Goal: Complete application form: Complete application form

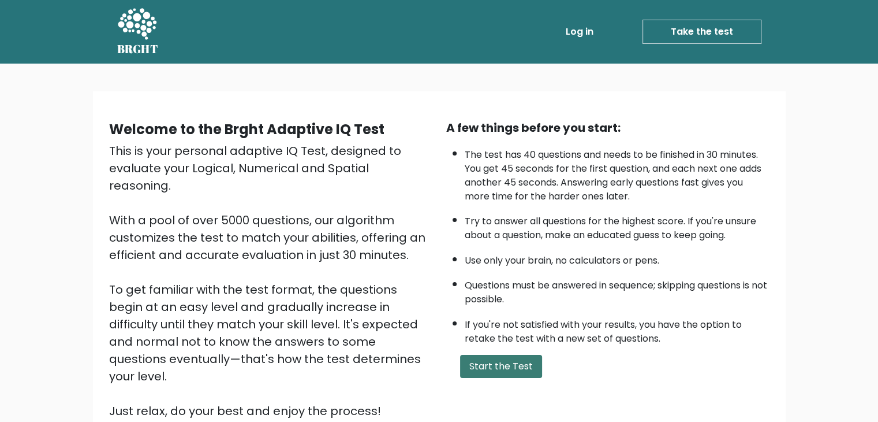
click at [471, 368] on button "Start the Test" at bounding box center [501, 366] width 82 height 23
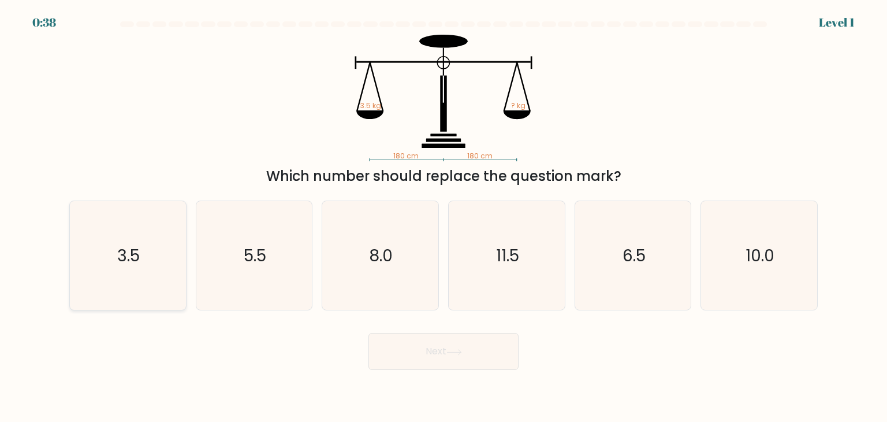
click at [125, 248] on text "3.5" at bounding box center [129, 255] width 23 height 23
click at [443, 217] on input "a. 3.5" at bounding box center [443, 214] width 1 height 6
radio input "true"
click at [402, 359] on button "Next" at bounding box center [443, 351] width 150 height 37
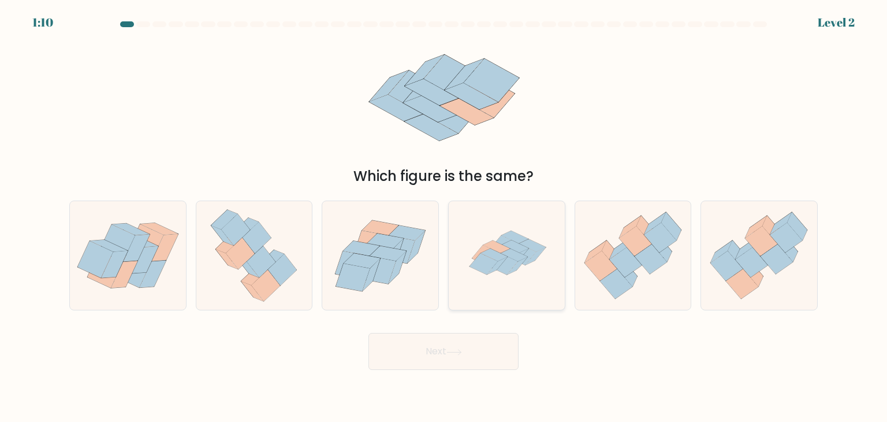
click at [493, 269] on icon at bounding box center [497, 265] width 20 height 17
click at [444, 217] on input "d." at bounding box center [443, 214] width 1 height 6
radio input "true"
click at [440, 352] on button "Next" at bounding box center [443, 351] width 150 height 37
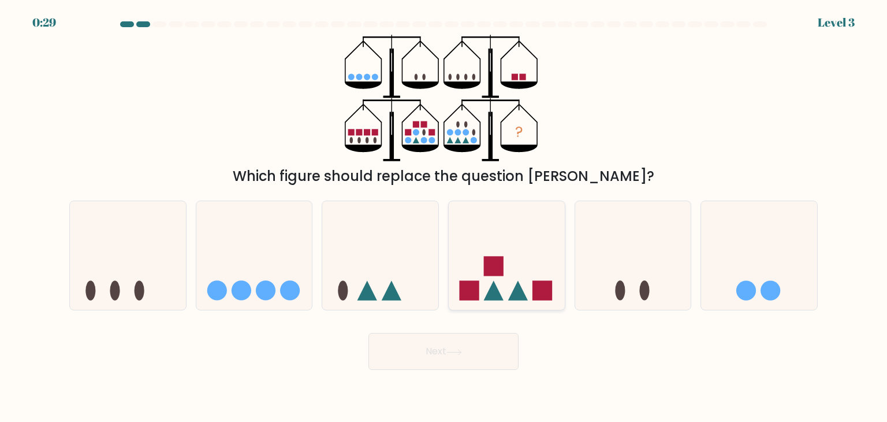
click at [508, 264] on icon at bounding box center [507, 255] width 116 height 96
click at [444, 217] on input "d." at bounding box center [443, 214] width 1 height 6
radio input "true"
click at [471, 358] on button "Next" at bounding box center [443, 351] width 150 height 37
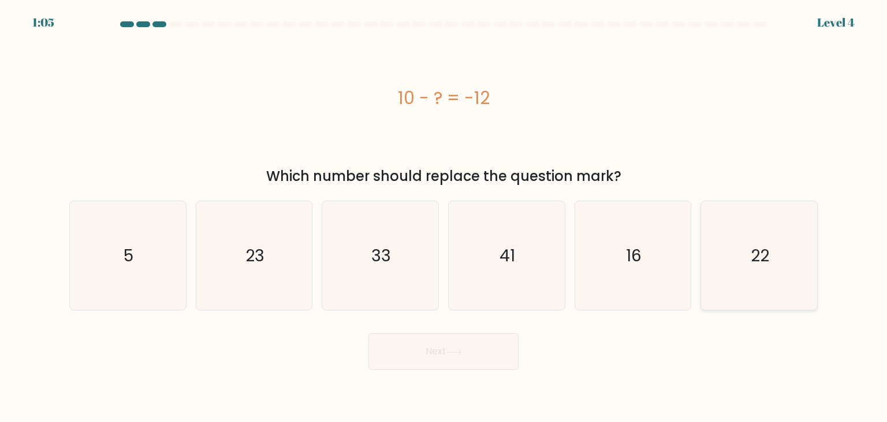
click at [761, 270] on icon "22" at bounding box center [758, 255] width 109 height 109
click at [444, 217] on input "f. 22" at bounding box center [443, 214] width 1 height 6
radio input "true"
click at [427, 353] on button "Next" at bounding box center [443, 351] width 150 height 37
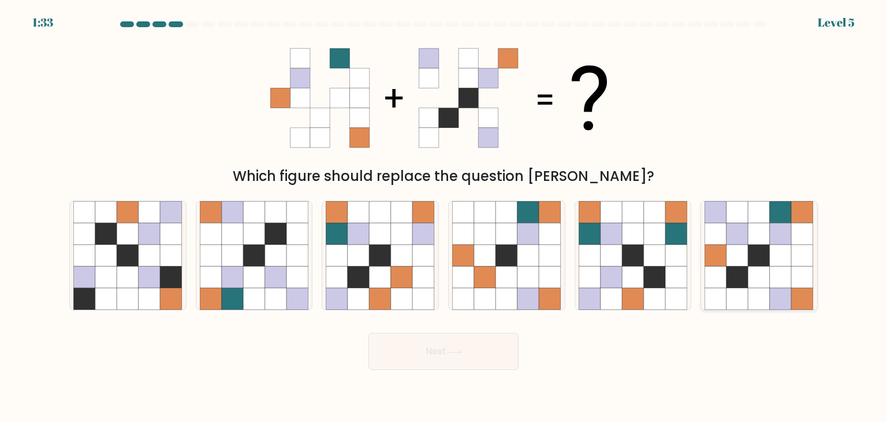
click at [730, 253] on icon at bounding box center [737, 255] width 22 height 22
click at [444, 217] on input "f." at bounding box center [443, 214] width 1 height 6
radio input "true"
click at [470, 351] on button "Next" at bounding box center [443, 351] width 150 height 37
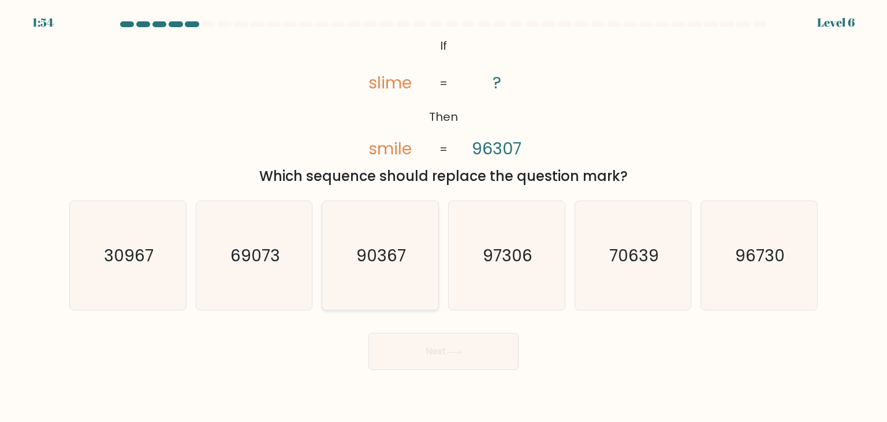
click at [418, 262] on icon "90367" at bounding box center [380, 255] width 109 height 109
click at [443, 217] on input "c. 90367" at bounding box center [443, 214] width 1 height 6
radio input "true"
click at [451, 367] on button "Next" at bounding box center [443, 351] width 150 height 37
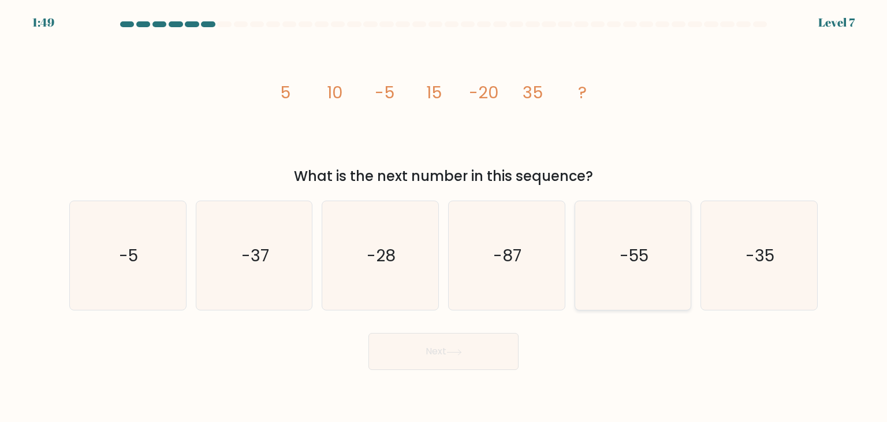
click at [591, 288] on icon "-55" at bounding box center [633, 255] width 109 height 109
click at [444, 217] on input "e. -55" at bounding box center [443, 214] width 1 height 6
radio input "true"
click at [446, 349] on button "Next" at bounding box center [443, 351] width 150 height 37
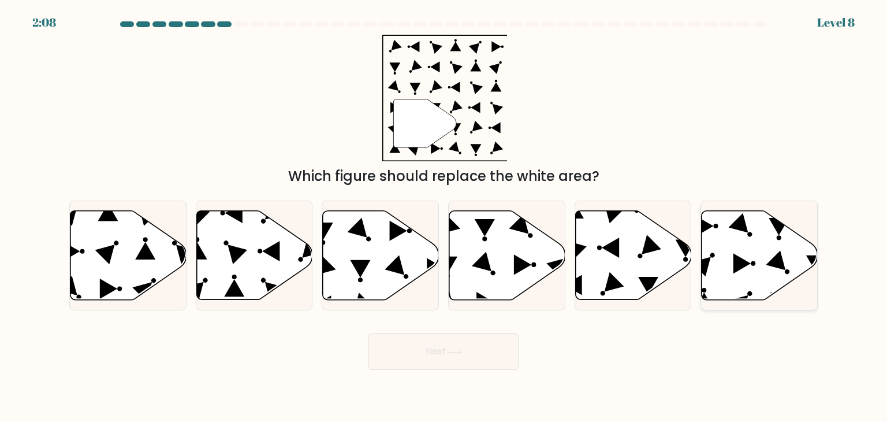
click at [721, 246] on icon at bounding box center [760, 255] width 116 height 89
click at [444, 217] on input "f." at bounding box center [443, 214] width 1 height 6
radio input "true"
click at [450, 347] on button "Next" at bounding box center [443, 351] width 150 height 37
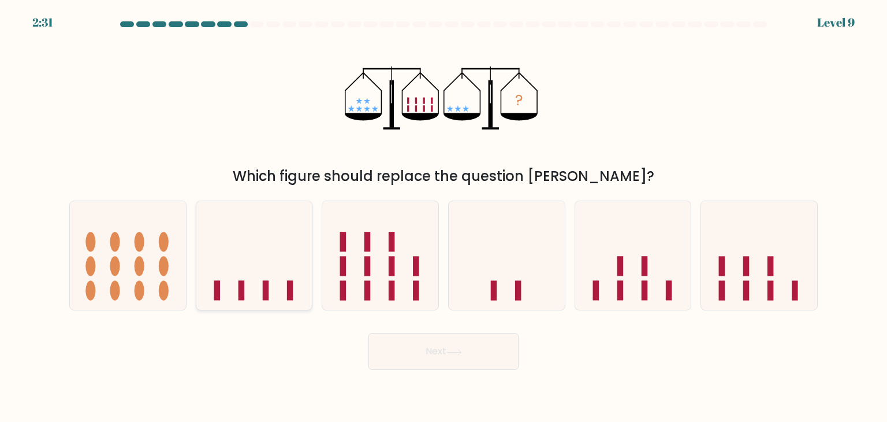
click at [295, 252] on icon at bounding box center [254, 255] width 116 height 96
click at [443, 217] on input "b." at bounding box center [443, 214] width 1 height 6
radio input "true"
click at [446, 355] on button "Next" at bounding box center [443, 351] width 150 height 37
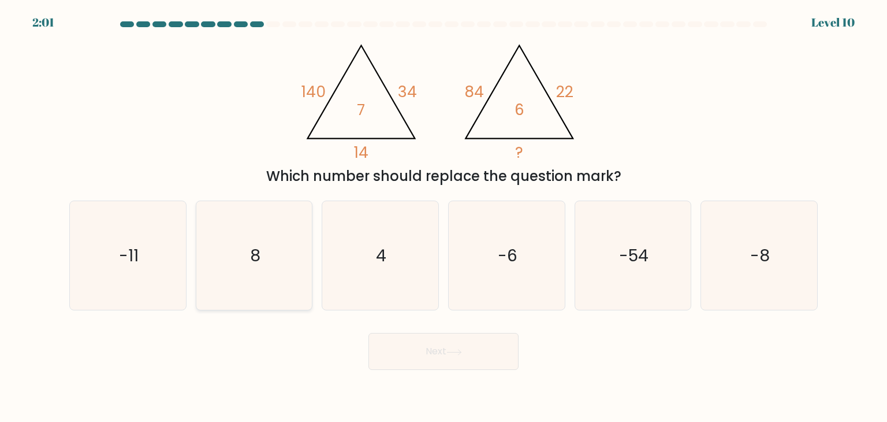
click at [297, 234] on icon "8" at bounding box center [254, 255] width 109 height 109
click at [443, 217] on input "b. 8" at bounding box center [443, 214] width 1 height 6
radio input "true"
click at [456, 351] on icon at bounding box center [454, 352] width 16 height 6
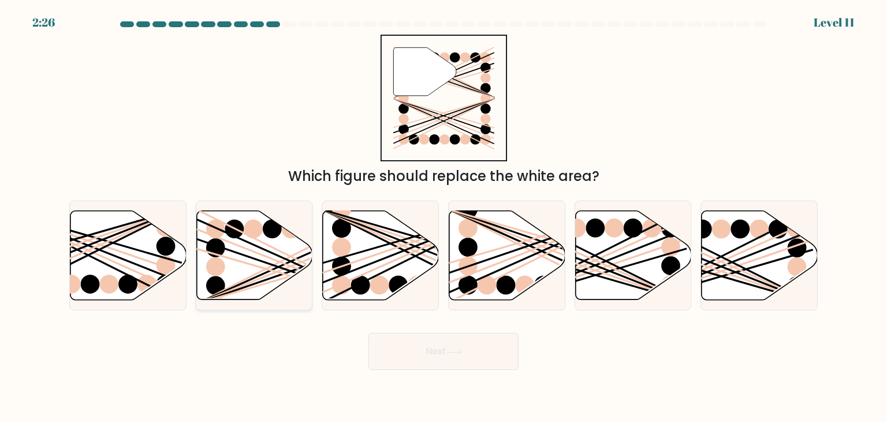
click at [270, 253] on icon at bounding box center [254, 255] width 116 height 89
click at [443, 217] on input "b." at bounding box center [443, 214] width 1 height 6
radio input "true"
click at [419, 359] on button "Next" at bounding box center [443, 351] width 150 height 37
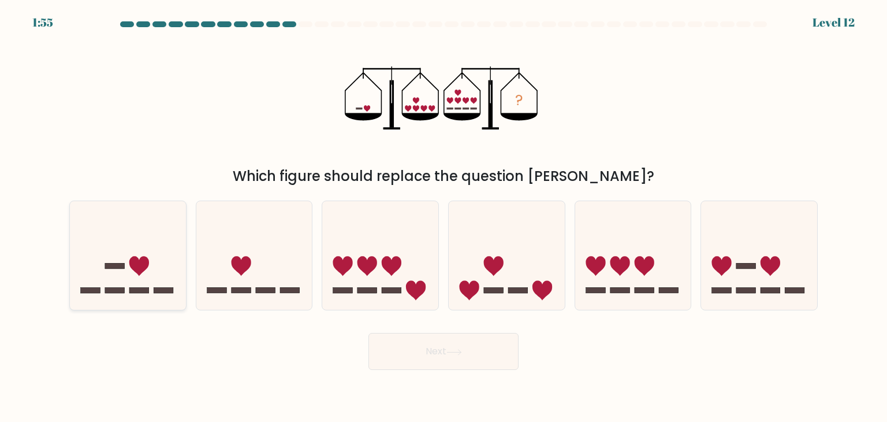
click at [131, 266] on icon at bounding box center [139, 266] width 20 height 20
click at [443, 217] on input "a." at bounding box center [443, 214] width 1 height 6
radio input "true"
click at [436, 364] on button "Next" at bounding box center [443, 351] width 150 height 37
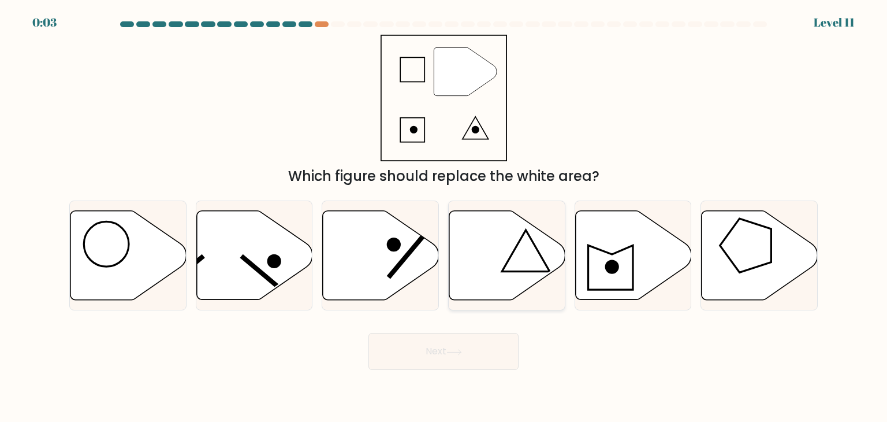
click at [490, 271] on icon at bounding box center [507, 255] width 116 height 89
click at [444, 217] on input "d." at bounding box center [443, 214] width 1 height 6
radio input "true"
click at [469, 347] on button "Next" at bounding box center [443, 351] width 150 height 37
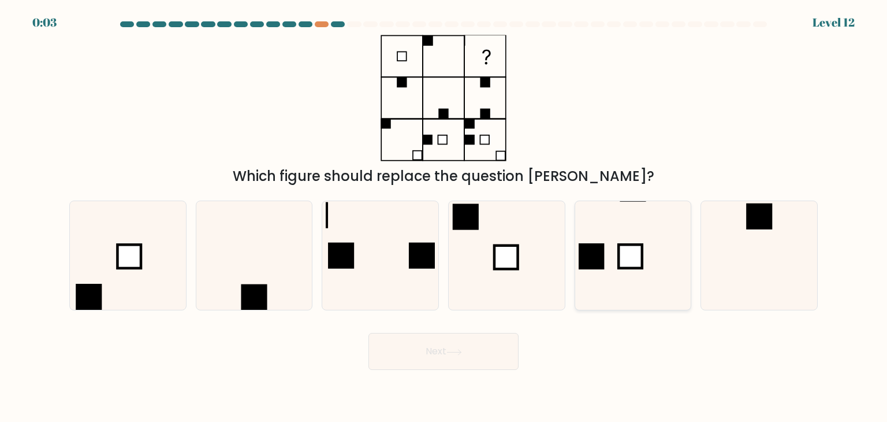
click at [594, 261] on rect at bounding box center [591, 256] width 26 height 26
click at [444, 217] on input "e." at bounding box center [443, 214] width 1 height 6
radio input "true"
click at [428, 354] on button "Next" at bounding box center [443, 351] width 150 height 37
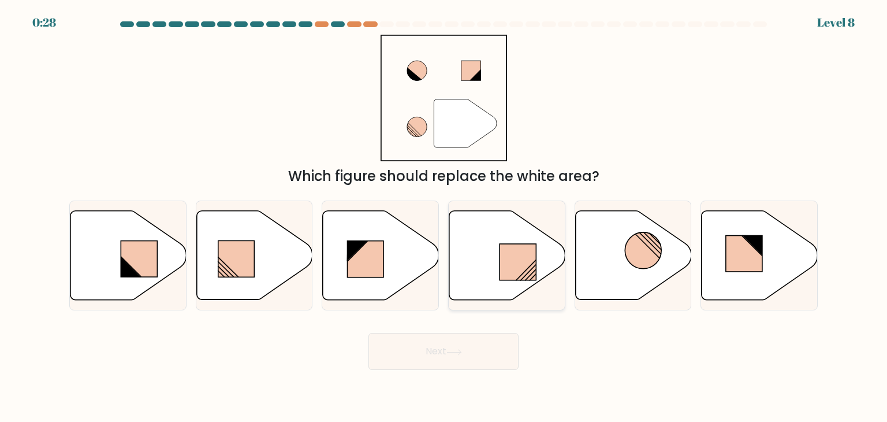
click at [480, 247] on icon at bounding box center [507, 255] width 116 height 89
click at [444, 217] on input "d." at bounding box center [443, 214] width 1 height 6
radio input "true"
click at [451, 354] on icon at bounding box center [454, 352] width 16 height 6
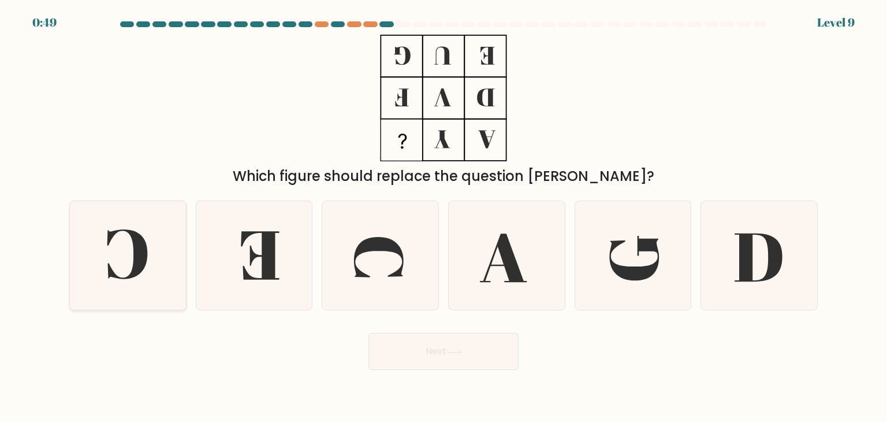
click at [146, 263] on icon at bounding box center [127, 255] width 109 height 109
click at [443, 217] on input "a." at bounding box center [443, 214] width 1 height 6
radio input "true"
click at [416, 352] on button "Next" at bounding box center [443, 351] width 150 height 37
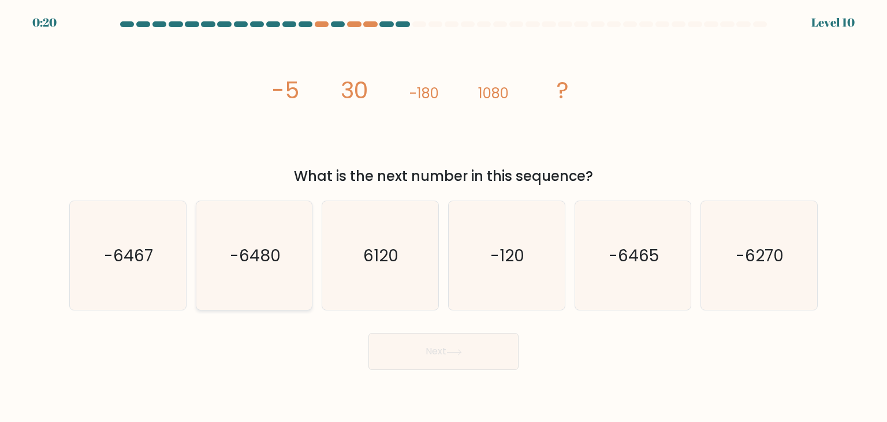
click at [238, 254] on text "-6480" at bounding box center [255, 255] width 51 height 23
click at [443, 217] on input "b. -6480" at bounding box center [443, 214] width 1 height 6
radio input "true"
click at [426, 359] on button "Next" at bounding box center [443, 351] width 150 height 37
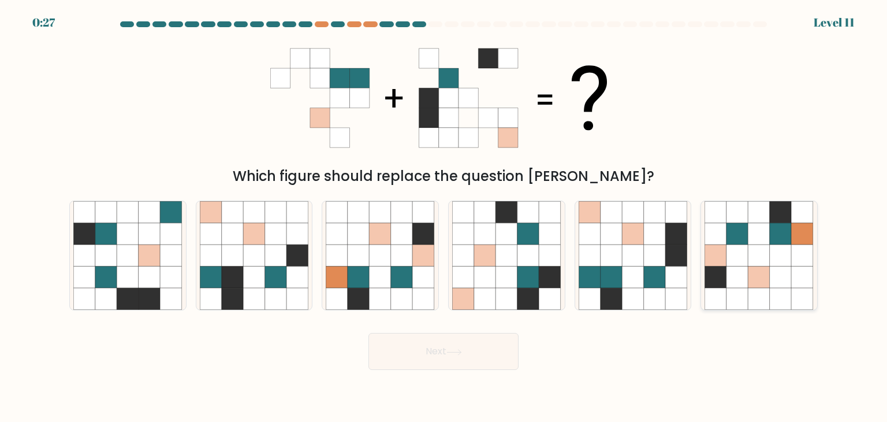
click at [769, 241] on icon at bounding box center [759, 234] width 22 height 22
click at [444, 217] on input "f." at bounding box center [443, 214] width 1 height 6
radio input "true"
click at [630, 259] on icon at bounding box center [633, 255] width 22 height 22
click at [444, 217] on input "e." at bounding box center [443, 214] width 1 height 6
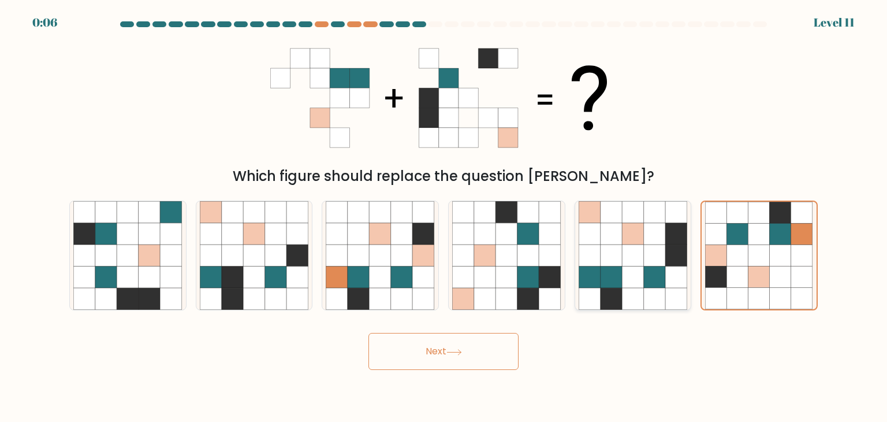
radio input "true"
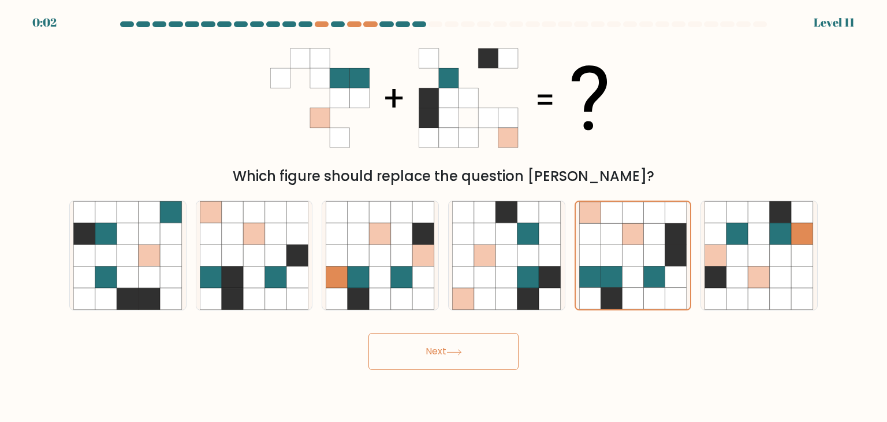
click at [471, 356] on button "Next" at bounding box center [443, 351] width 150 height 37
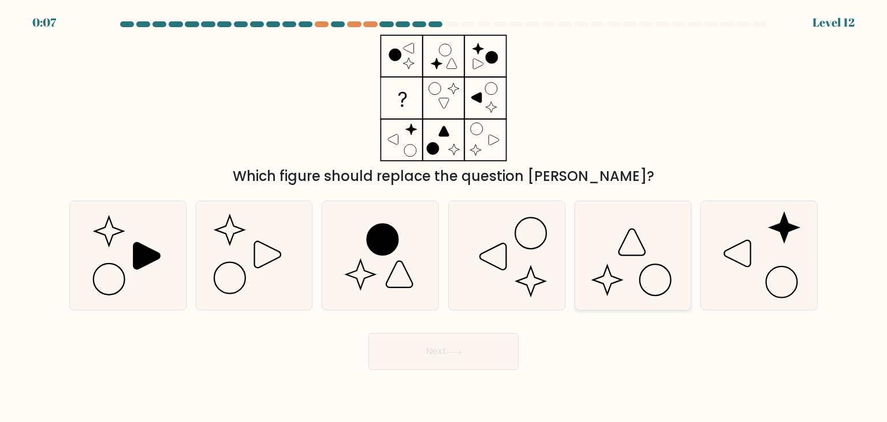
click at [640, 253] on icon at bounding box center [633, 255] width 109 height 109
click at [444, 217] on input "e." at bounding box center [443, 214] width 1 height 6
radio input "true"
click at [443, 349] on button "Next" at bounding box center [443, 351] width 150 height 37
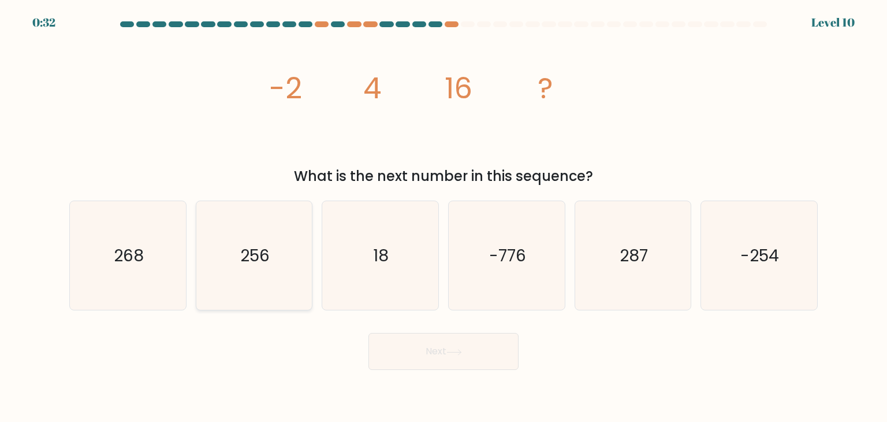
click at [268, 252] on text "256" at bounding box center [254, 255] width 29 height 23
click at [443, 217] on input "b. 256" at bounding box center [443, 214] width 1 height 6
radio input "true"
click at [448, 353] on button "Next" at bounding box center [443, 351] width 150 height 37
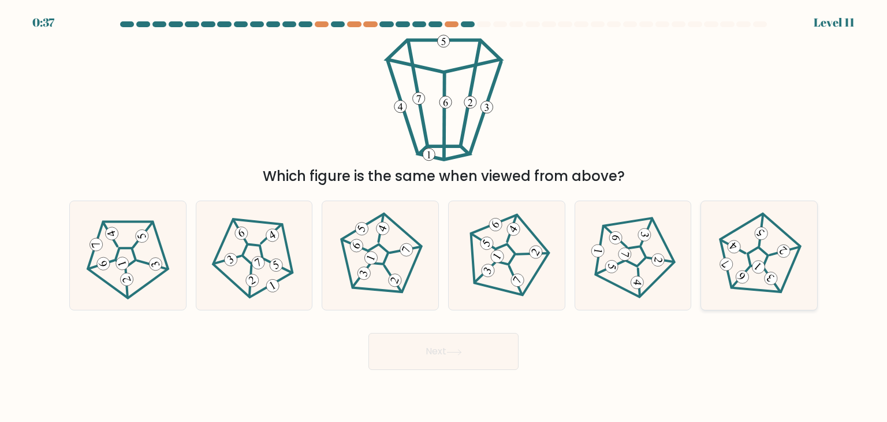
click at [755, 257] on icon at bounding box center [758, 255] width 87 height 87
click at [444, 217] on input "f." at bounding box center [443, 214] width 1 height 6
radio input "true"
click at [465, 356] on button "Next" at bounding box center [443, 351] width 150 height 37
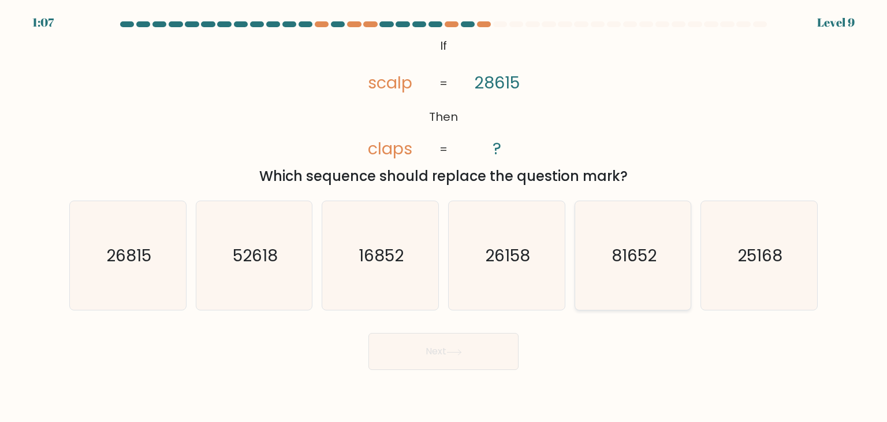
click at [595, 208] on icon "81652" at bounding box center [633, 255] width 109 height 109
click at [444, 211] on input "e. 81652" at bounding box center [443, 214] width 1 height 6
radio input "true"
click at [450, 343] on button "Next" at bounding box center [443, 351] width 150 height 37
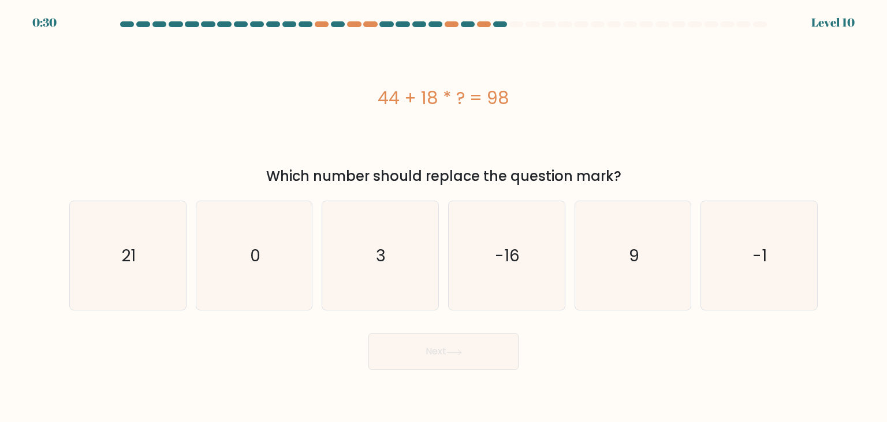
click at [490, 354] on button "Next" at bounding box center [443, 351] width 150 height 37
click at [409, 253] on icon "3" at bounding box center [380, 255] width 109 height 109
click at [443, 217] on input "c. 3" at bounding box center [443, 214] width 1 height 6
radio input "true"
click at [465, 361] on button "Next" at bounding box center [443, 351] width 150 height 37
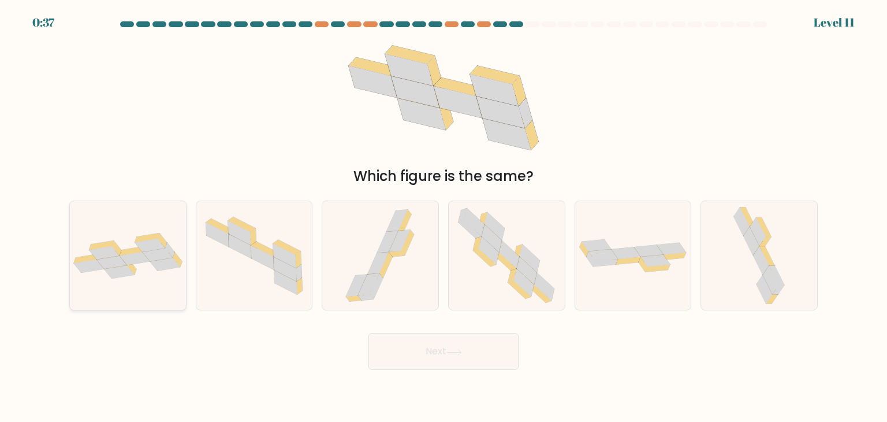
click at [150, 255] on icon at bounding box center [158, 254] width 30 height 13
click at [443, 217] on input "a." at bounding box center [443, 214] width 1 height 6
radio input "true"
click at [424, 361] on button "Next" at bounding box center [443, 351] width 150 height 37
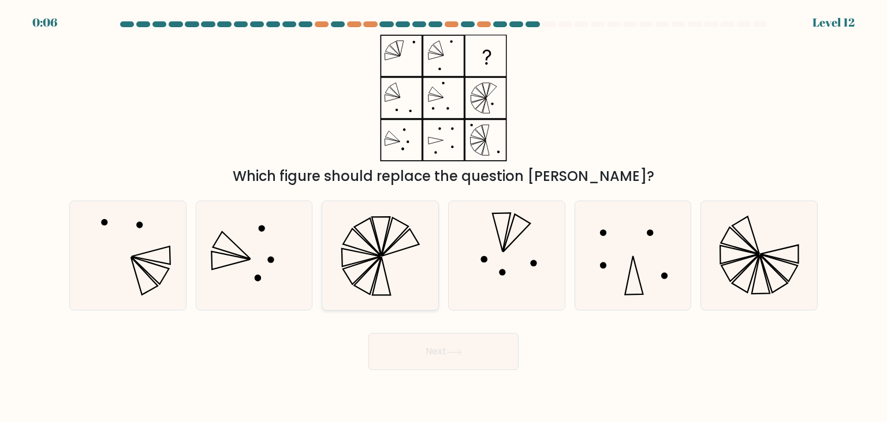
click at [405, 271] on icon at bounding box center [380, 255] width 109 height 109
click at [443, 217] on input "c." at bounding box center [443, 214] width 1 height 6
radio input "true"
click at [432, 360] on button "Next" at bounding box center [443, 351] width 150 height 37
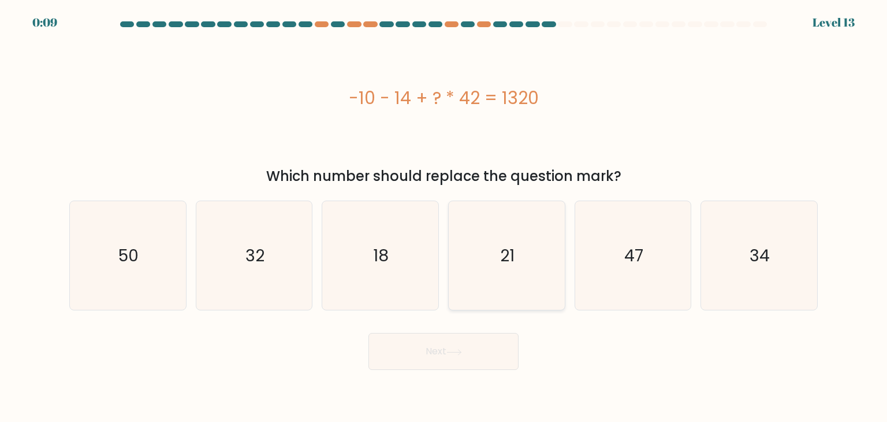
click at [500, 237] on icon "21" at bounding box center [506, 255] width 109 height 109
click at [444, 217] on input "d. 21" at bounding box center [443, 214] width 1 height 6
radio input "true"
click at [500, 237] on icon "21" at bounding box center [506, 255] width 107 height 107
click at [444, 217] on input "d. 21" at bounding box center [443, 214] width 1 height 6
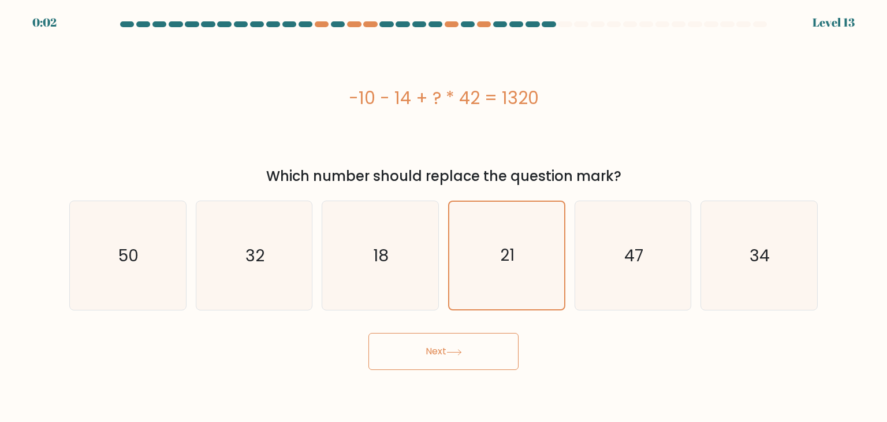
click at [427, 352] on button "Next" at bounding box center [443, 351] width 150 height 37
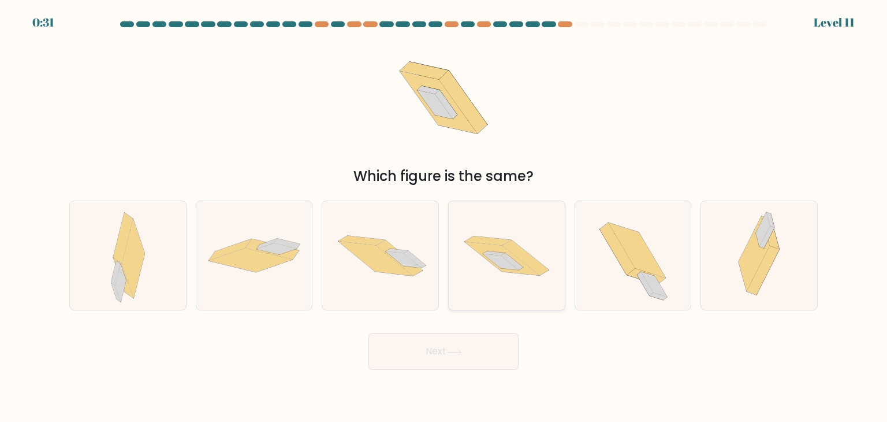
click at [485, 237] on icon at bounding box center [487, 240] width 46 height 9
click at [444, 217] on input "d." at bounding box center [443, 214] width 1 height 6
radio input "true"
click at [458, 366] on button "Next" at bounding box center [443, 351] width 150 height 37
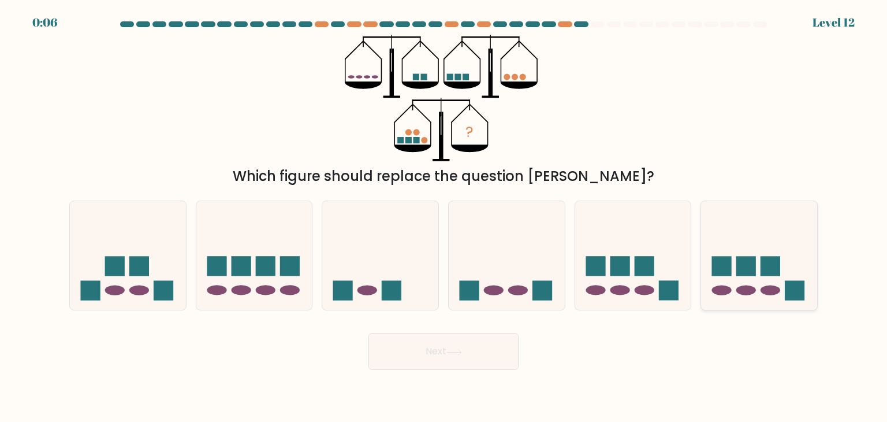
click at [759, 254] on icon at bounding box center [759, 255] width 116 height 96
click at [444, 217] on input "f." at bounding box center [443, 214] width 1 height 6
radio input "true"
click at [441, 359] on button "Next" at bounding box center [443, 351] width 150 height 37
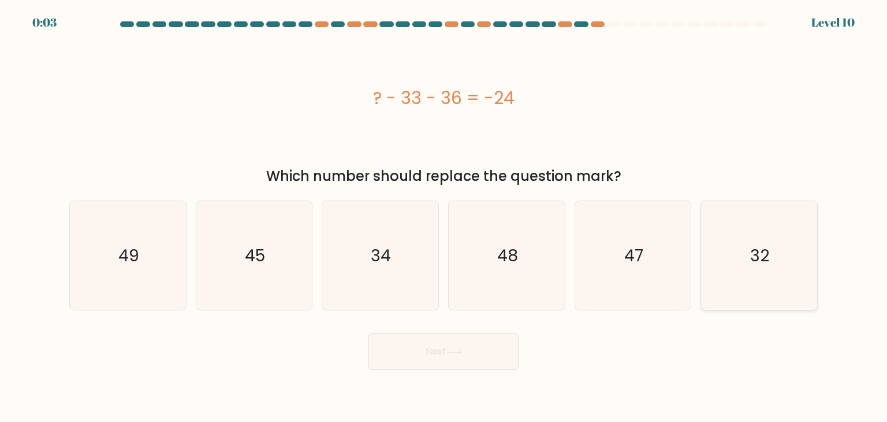
click at [709, 256] on icon "32" at bounding box center [758, 255] width 109 height 109
click at [444, 217] on input "f. 32" at bounding box center [443, 214] width 1 height 6
radio input "true"
click at [457, 351] on icon at bounding box center [454, 352] width 16 height 6
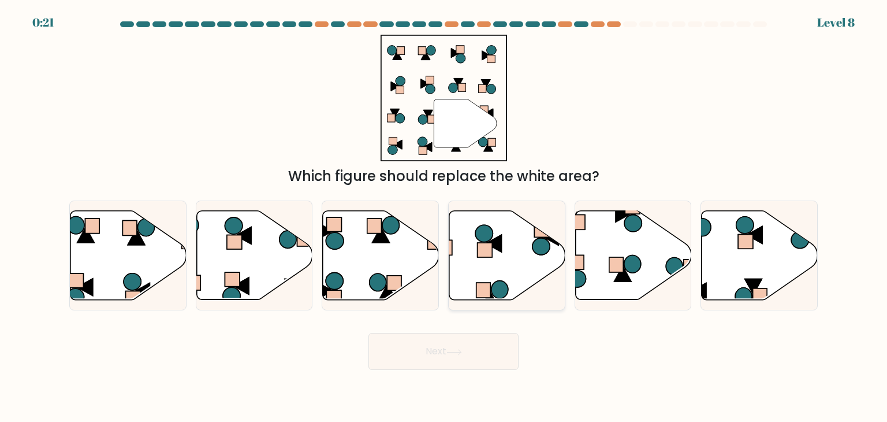
click at [482, 282] on rect at bounding box center [483, 289] width 14 height 15
click at [444, 217] on input "d." at bounding box center [443, 214] width 1 height 6
radio input "true"
click at [461, 349] on icon at bounding box center [454, 352] width 16 height 6
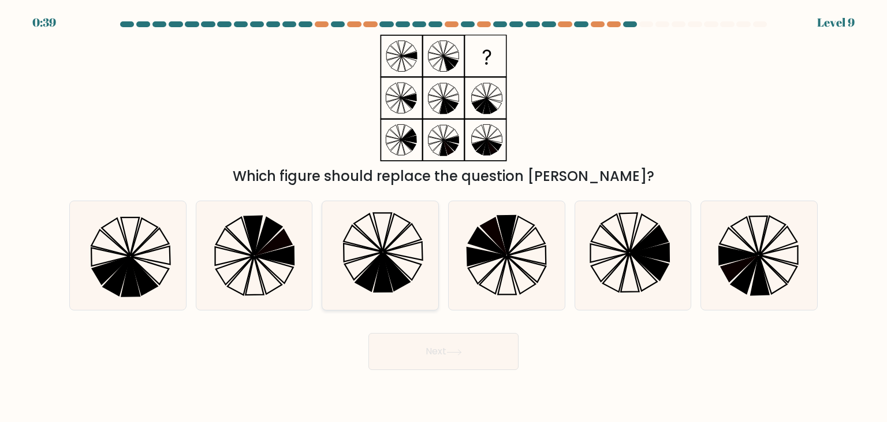
click at [407, 270] on icon at bounding box center [380, 255] width 109 height 109
click at [443, 217] on input "c." at bounding box center [443, 214] width 1 height 6
radio input "true"
click at [425, 346] on button "Next" at bounding box center [443, 351] width 150 height 37
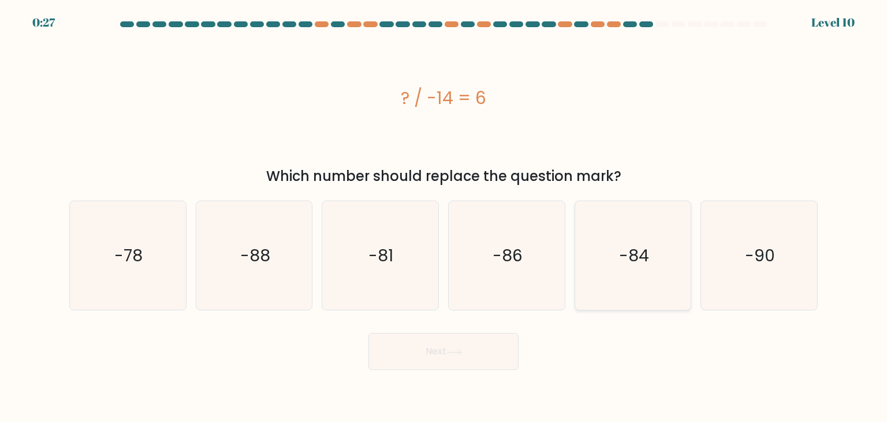
click at [659, 221] on icon "-84" at bounding box center [633, 255] width 109 height 109
click at [444, 217] on input "e. -84" at bounding box center [443, 214] width 1 height 6
radio input "true"
click at [497, 345] on button "Next" at bounding box center [443, 351] width 150 height 37
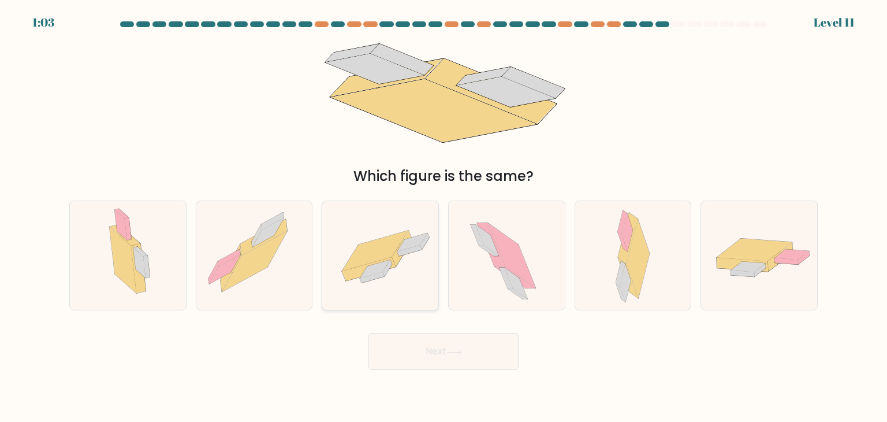
click at [400, 259] on icon at bounding box center [402, 247] width 20 height 35
click at [443, 217] on input "c." at bounding box center [443, 214] width 1 height 6
radio input "true"
click at [408, 356] on button "Next" at bounding box center [443, 351] width 150 height 37
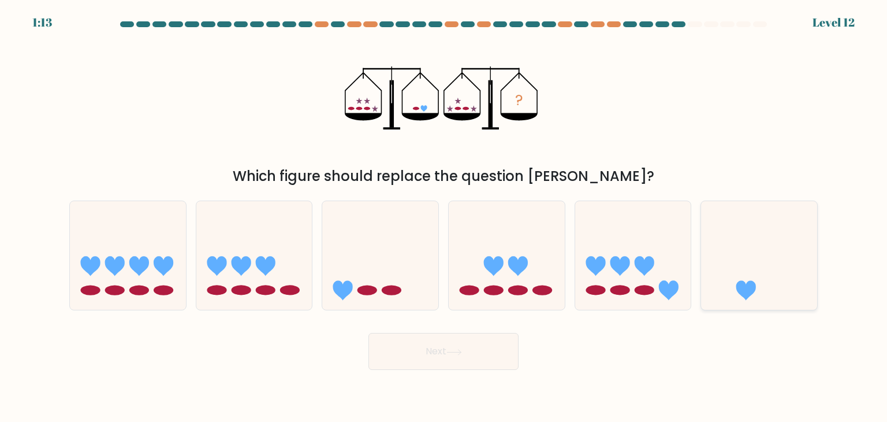
click at [737, 266] on icon at bounding box center [759, 255] width 116 height 96
click at [444, 217] on input "f." at bounding box center [443, 214] width 1 height 6
radio input "true"
click at [484, 352] on button "Next" at bounding box center [443, 351] width 150 height 37
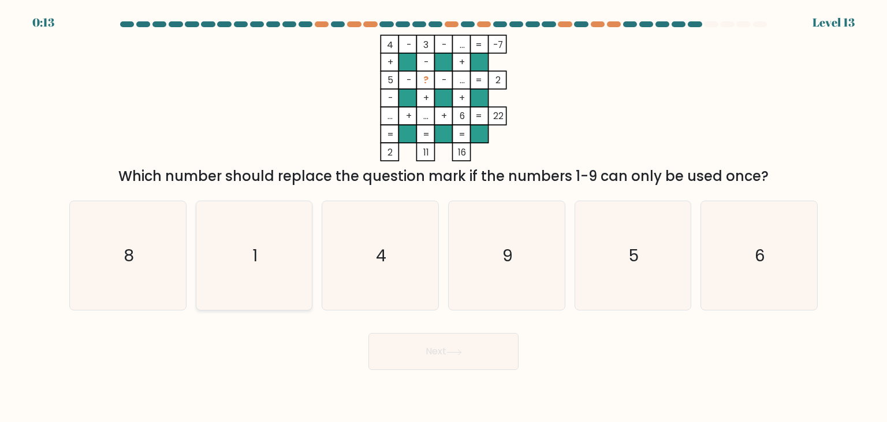
click at [242, 271] on icon "1" at bounding box center [254, 255] width 109 height 109
click at [443, 217] on input "b. 1" at bounding box center [443, 214] width 1 height 6
radio input "true"
click at [450, 359] on button "Next" at bounding box center [443, 351] width 150 height 37
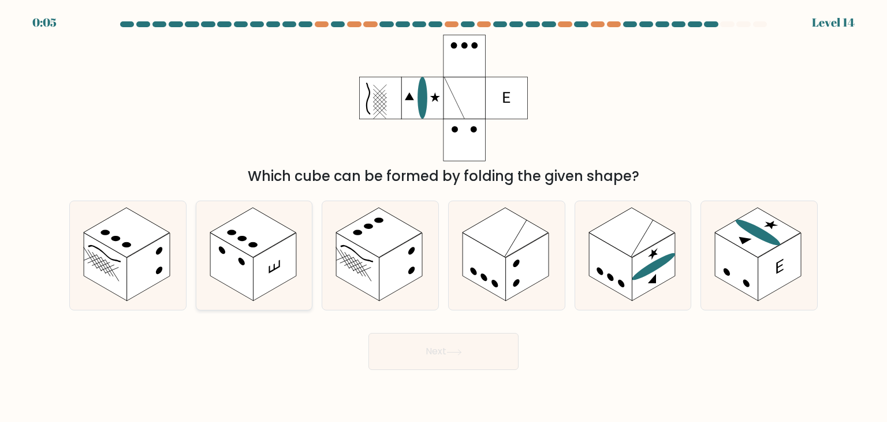
click at [269, 263] on rect at bounding box center [274, 267] width 43 height 68
click at [443, 217] on input "b." at bounding box center [443, 214] width 1 height 6
radio input "true"
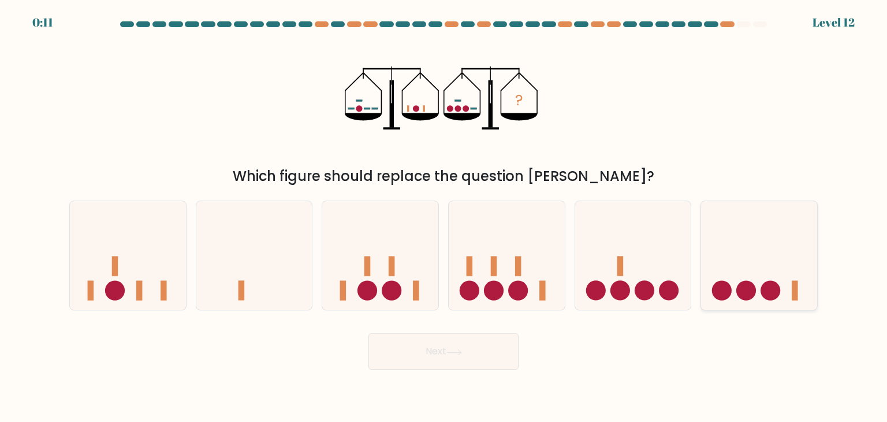
click at [761, 296] on icon at bounding box center [759, 255] width 116 height 96
click at [444, 217] on input "f." at bounding box center [443, 214] width 1 height 6
radio input "true"
click at [467, 348] on button "Next" at bounding box center [443, 351] width 150 height 37
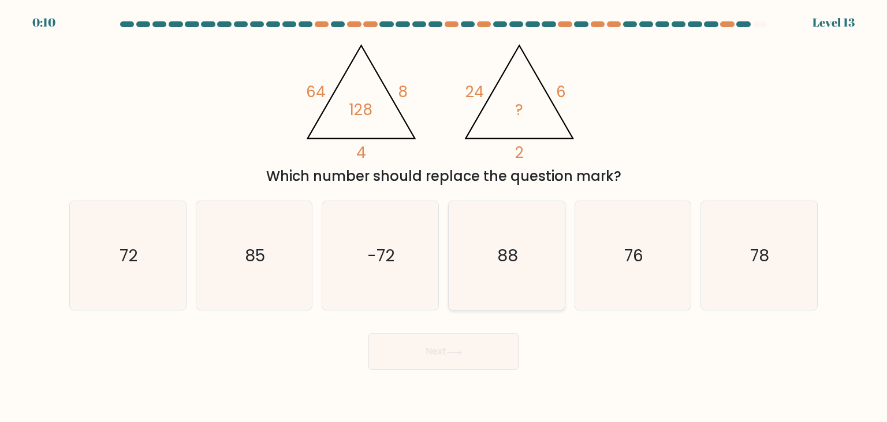
click at [529, 219] on icon "88" at bounding box center [506, 255] width 109 height 109
click at [444, 217] on input "d. 88" at bounding box center [443, 214] width 1 height 6
radio input "true"
click at [458, 347] on button "Next" at bounding box center [443, 351] width 150 height 37
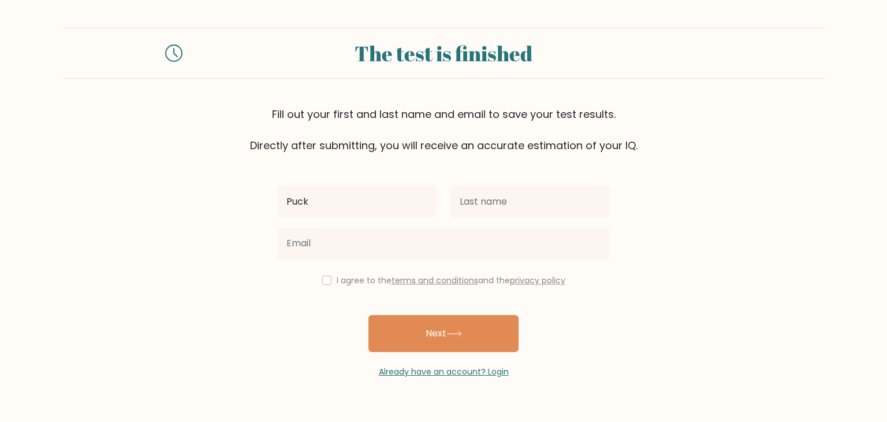
type input "Puck"
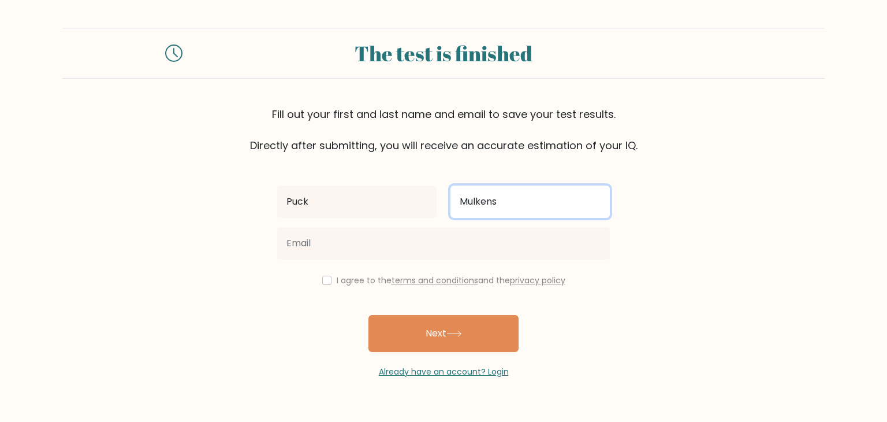
type input "Mulkens"
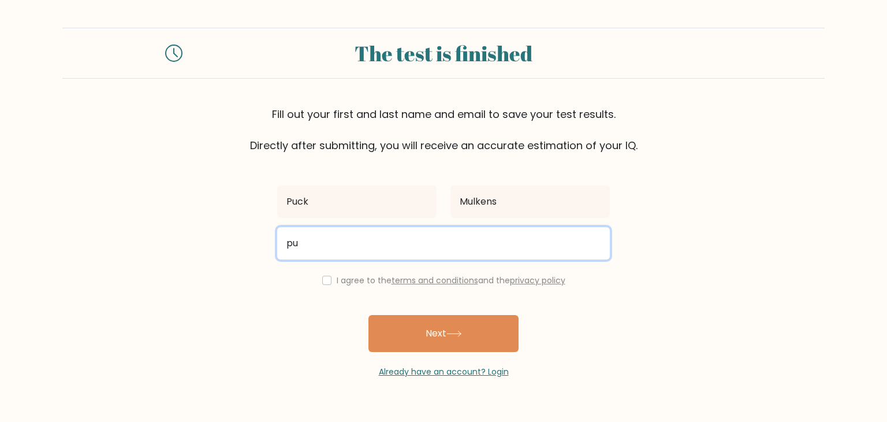
type input "[EMAIL_ADDRESS][DOMAIN_NAME]"
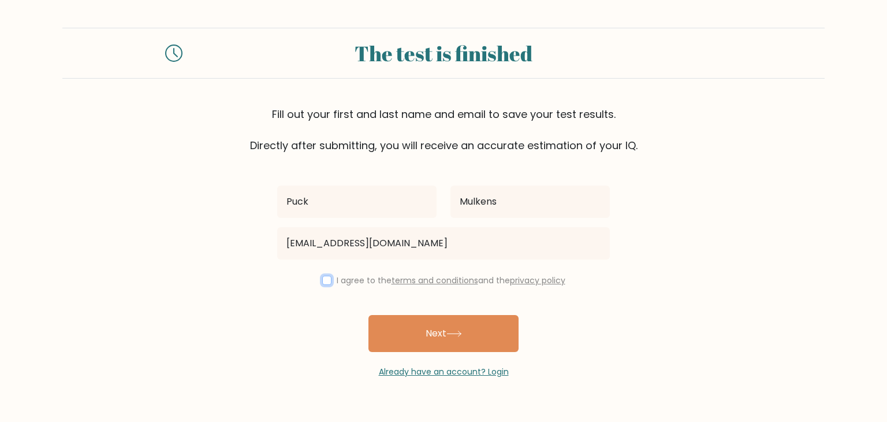
click at [323, 280] on input "checkbox" at bounding box center [326, 279] width 9 height 9
checkbox input "true"
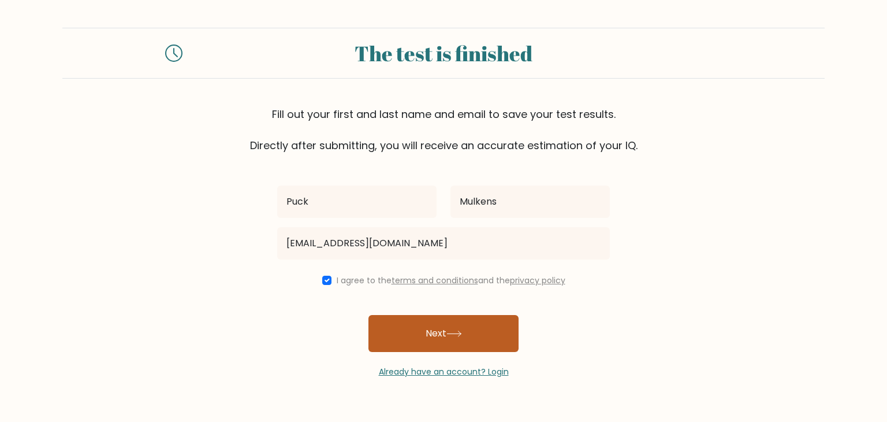
click at [397, 323] on button "Next" at bounding box center [443, 333] width 150 height 37
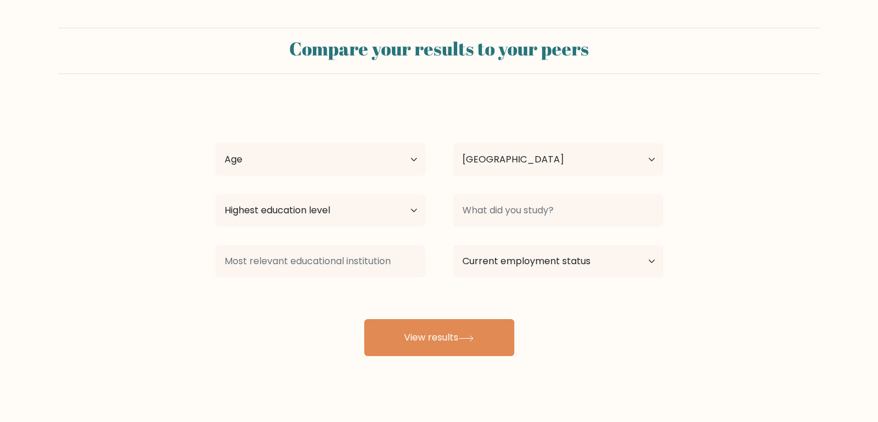
select select "NL"
click at [408, 153] on select "Age Under 18 years old 18-24 years old 25-34 years old 35-44 years old 45-54 ye…" at bounding box center [320, 159] width 210 height 32
select select "18_24"
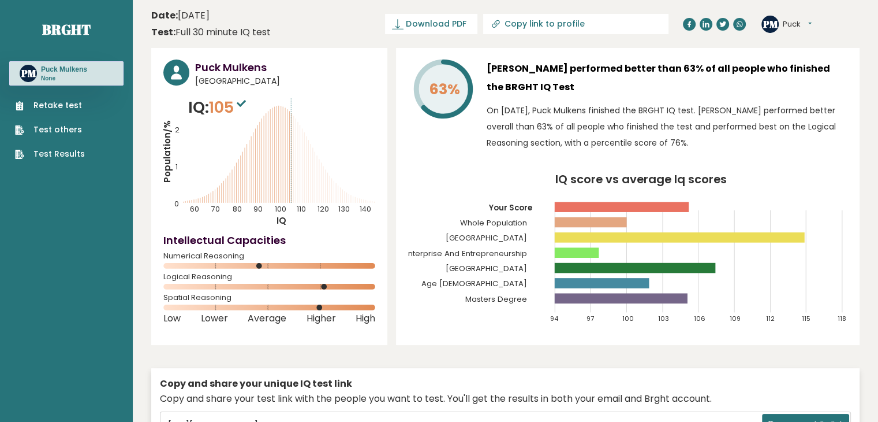
click at [50, 105] on link "Retake test" at bounding box center [50, 105] width 70 height 12
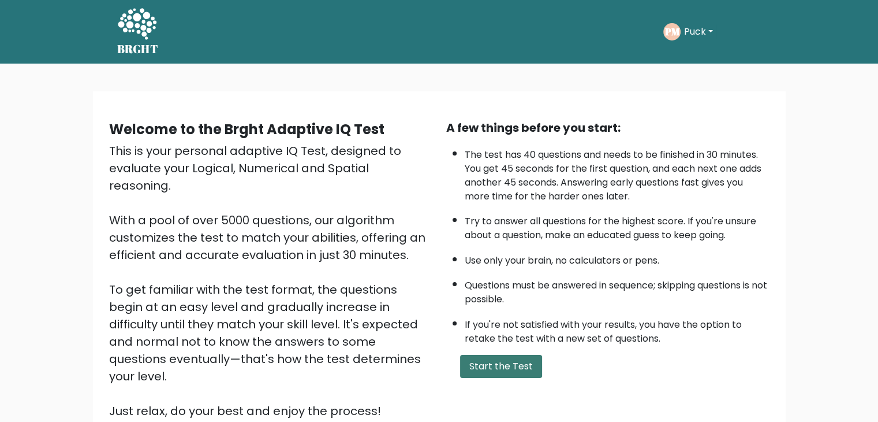
click at [508, 357] on button "Start the Test" at bounding box center [501, 366] width 82 height 23
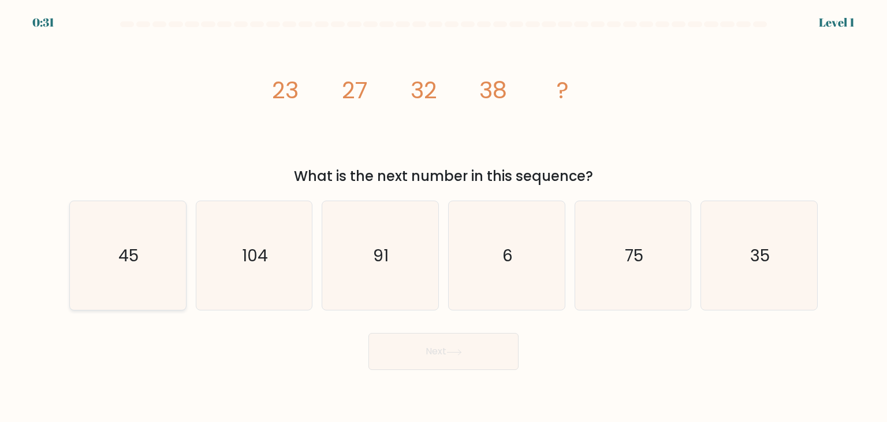
click at [98, 262] on icon "45" at bounding box center [127, 255] width 109 height 109
click at [443, 217] on input "a. 45" at bounding box center [443, 214] width 1 height 6
radio input "true"
click at [442, 357] on button "Next" at bounding box center [443, 351] width 150 height 37
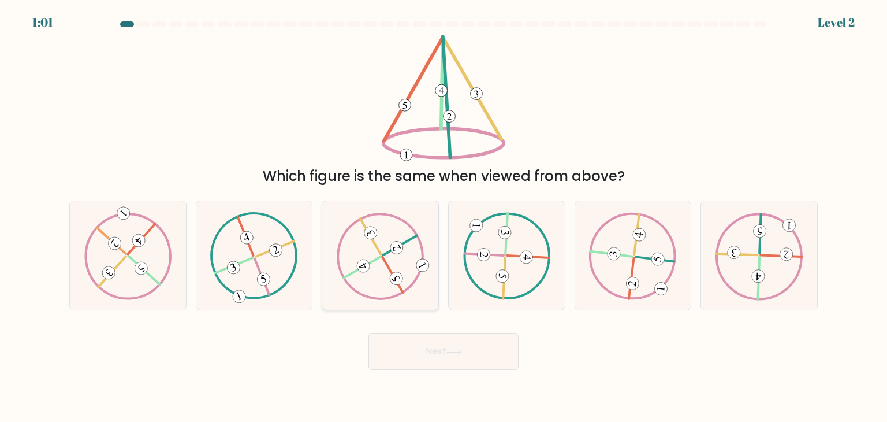
click at [413, 264] on icon at bounding box center [381, 255] width 88 height 87
click at [443, 217] on input "c." at bounding box center [443, 214] width 1 height 6
radio input "true"
click at [425, 340] on button "Next" at bounding box center [443, 351] width 150 height 37
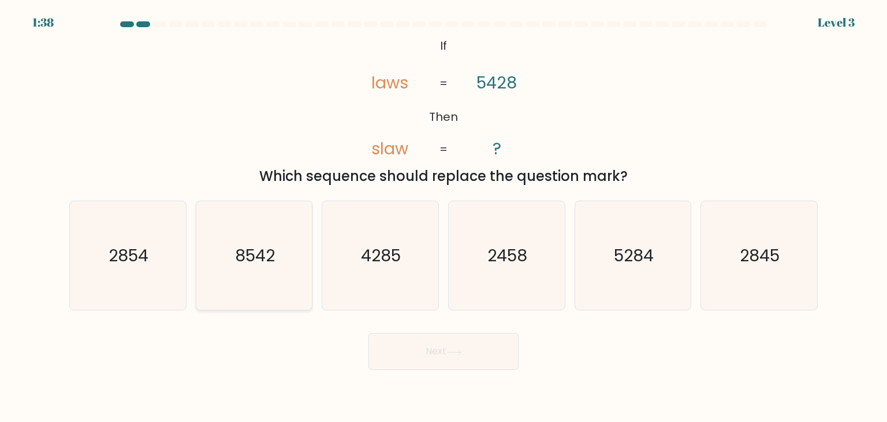
click at [282, 266] on icon "8542" at bounding box center [254, 255] width 109 height 109
click at [443, 217] on input "b. 8542" at bounding box center [443, 214] width 1 height 6
radio input "true"
click at [394, 346] on button "Next" at bounding box center [443, 351] width 150 height 37
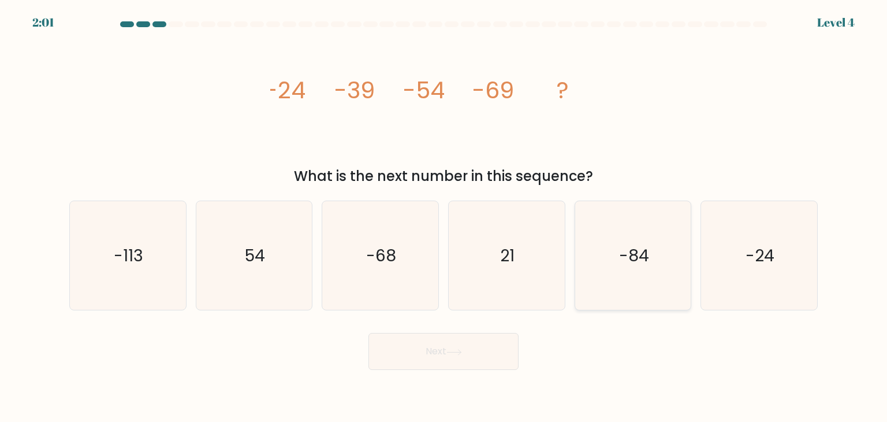
click at [624, 265] on text "-84" at bounding box center [634, 255] width 30 height 23
click at [444, 217] on input "e. -84" at bounding box center [443, 214] width 1 height 6
radio input "true"
click at [468, 349] on button "Next" at bounding box center [443, 351] width 150 height 37
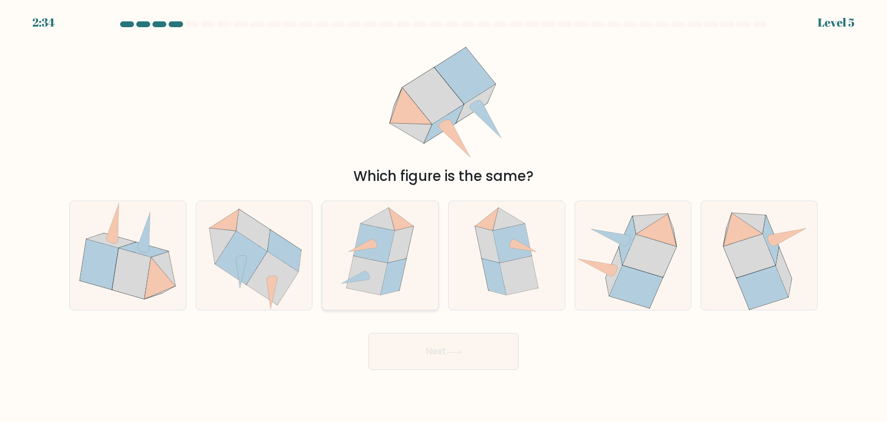
click at [383, 253] on icon at bounding box center [374, 242] width 41 height 39
click at [443, 217] on input "c." at bounding box center [443, 214] width 1 height 6
radio input "true"
click at [400, 350] on button "Next" at bounding box center [443, 351] width 150 height 37
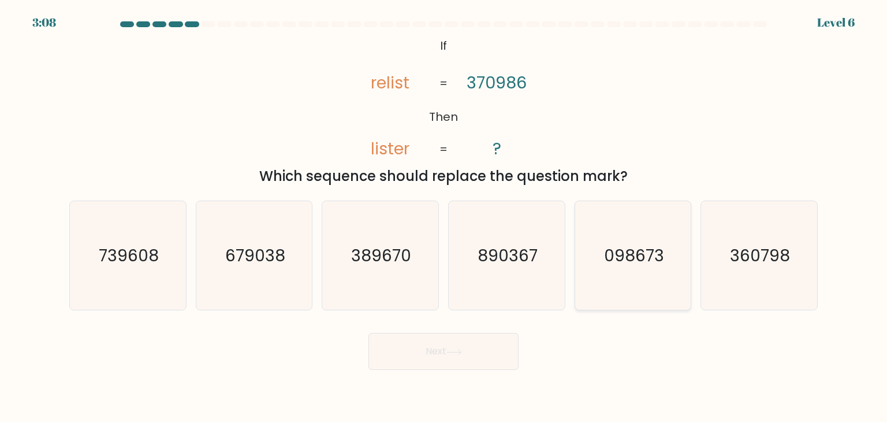
click at [610, 271] on icon "098673" at bounding box center [633, 255] width 109 height 109
click at [444, 217] on input "e. 098673" at bounding box center [443, 214] width 1 height 6
radio input "true"
click at [401, 349] on button "Next" at bounding box center [443, 351] width 150 height 37
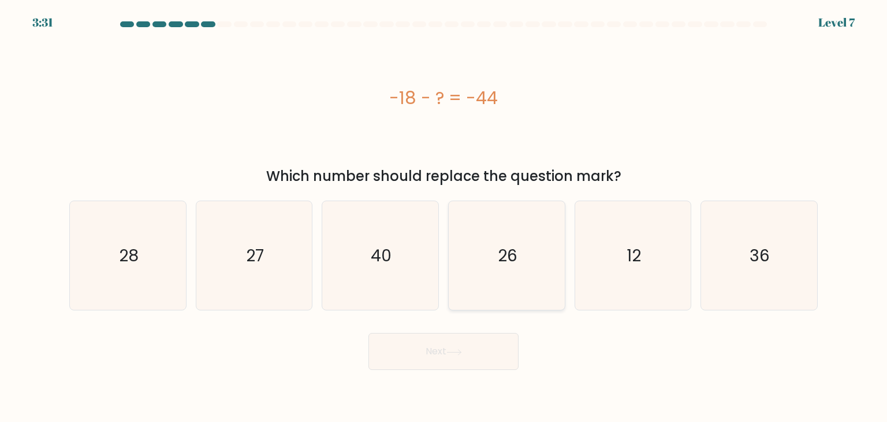
click at [490, 232] on icon "26" at bounding box center [506, 255] width 109 height 109
click at [444, 217] on input "d. 26" at bounding box center [443, 214] width 1 height 6
radio input "true"
click at [457, 361] on button "Next" at bounding box center [443, 351] width 150 height 37
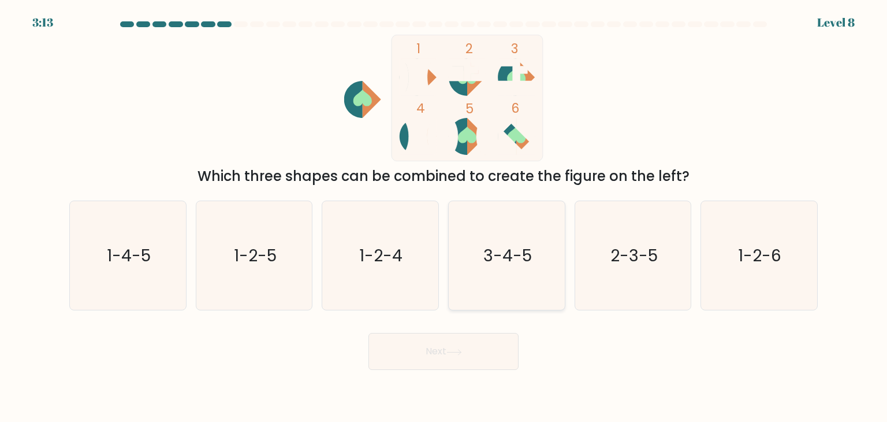
click at [515, 269] on icon "3-4-5" at bounding box center [506, 255] width 109 height 109
click at [444, 217] on input "d. 3-4-5" at bounding box center [443, 214] width 1 height 6
radio input "true"
click at [157, 253] on icon "1-4-5" at bounding box center [127, 255] width 109 height 109
click at [443, 217] on input "a. 1-4-5" at bounding box center [443, 214] width 1 height 6
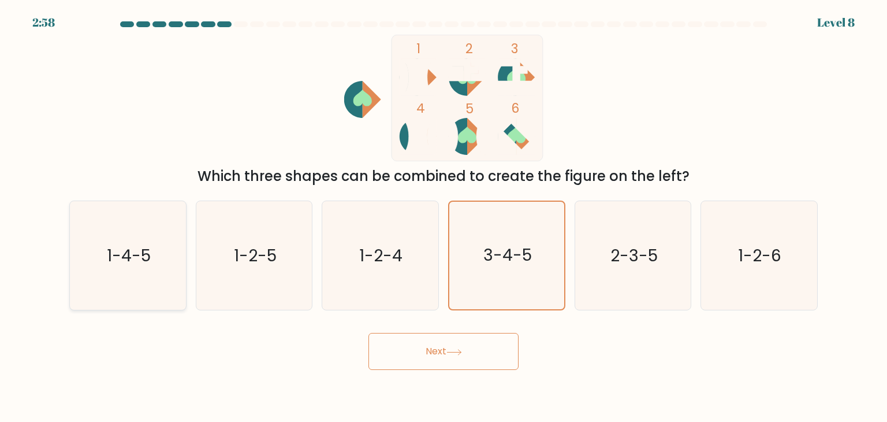
radio input "true"
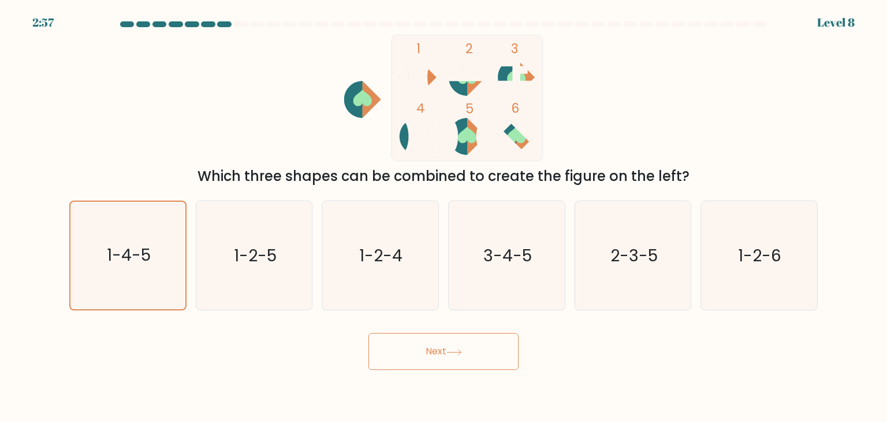
click at [387, 355] on button "Next" at bounding box center [443, 351] width 150 height 37
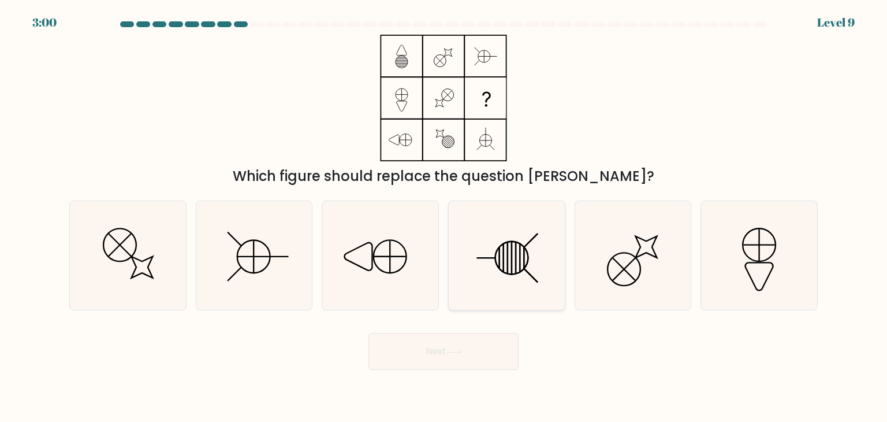
click at [507, 241] on icon at bounding box center [506, 255] width 109 height 109
click at [444, 217] on input "d." at bounding box center [443, 214] width 1 height 6
radio input "true"
click at [467, 350] on button "Next" at bounding box center [443, 351] width 150 height 37
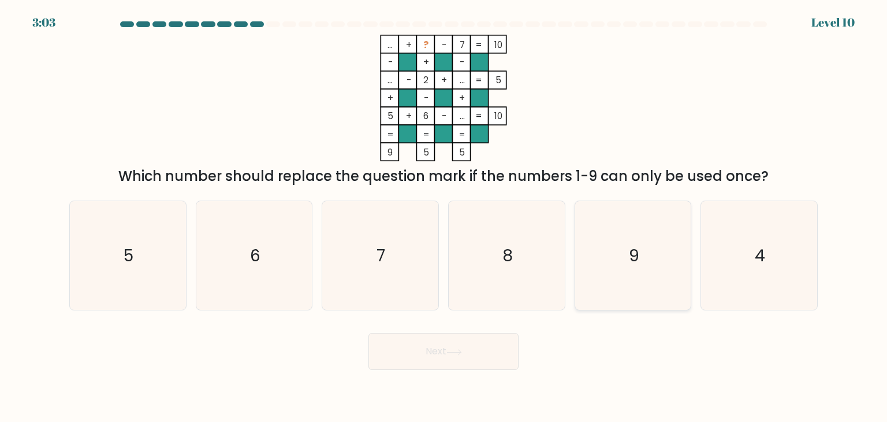
click at [601, 263] on icon "9" at bounding box center [633, 255] width 109 height 109
click at [444, 217] on input "e. 9" at bounding box center [443, 214] width 1 height 6
radio input "true"
click at [457, 347] on button "Next" at bounding box center [443, 351] width 150 height 37
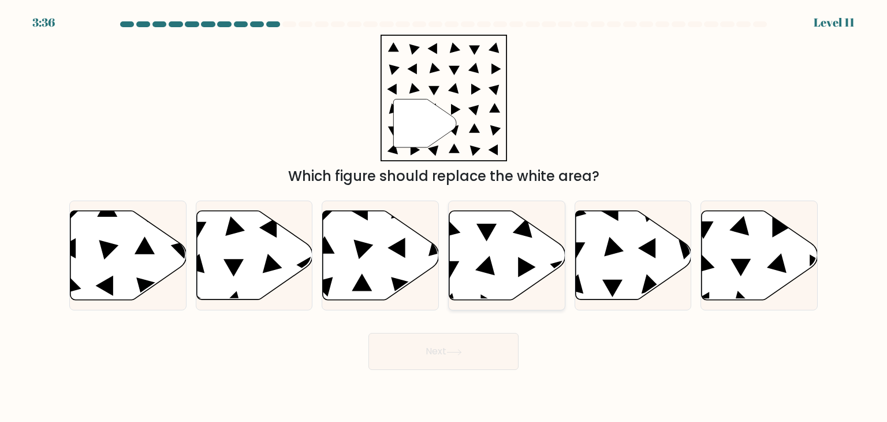
click at [483, 236] on icon at bounding box center [507, 255] width 116 height 89
click at [444, 217] on input "d." at bounding box center [443, 214] width 1 height 6
radio input "true"
click at [448, 349] on button "Next" at bounding box center [443, 351] width 150 height 37
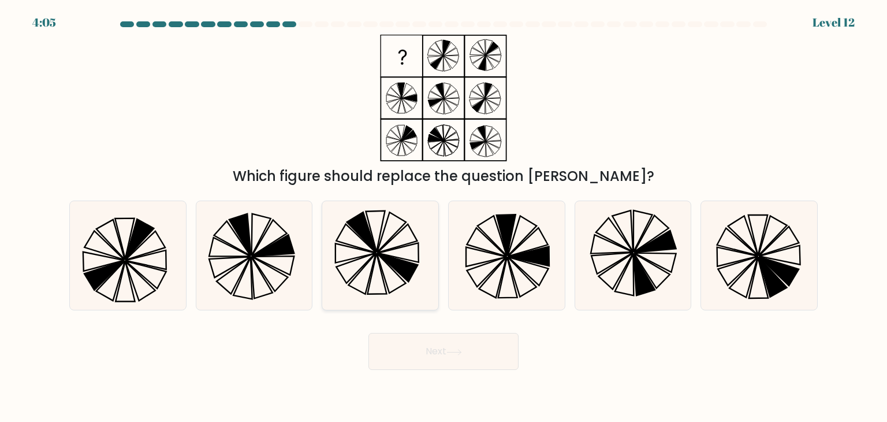
click at [385, 262] on icon at bounding box center [391, 273] width 29 height 40
click at [443, 217] on input "c." at bounding box center [443, 214] width 1 height 6
radio input "true"
click at [403, 341] on button "Next" at bounding box center [443, 351] width 150 height 37
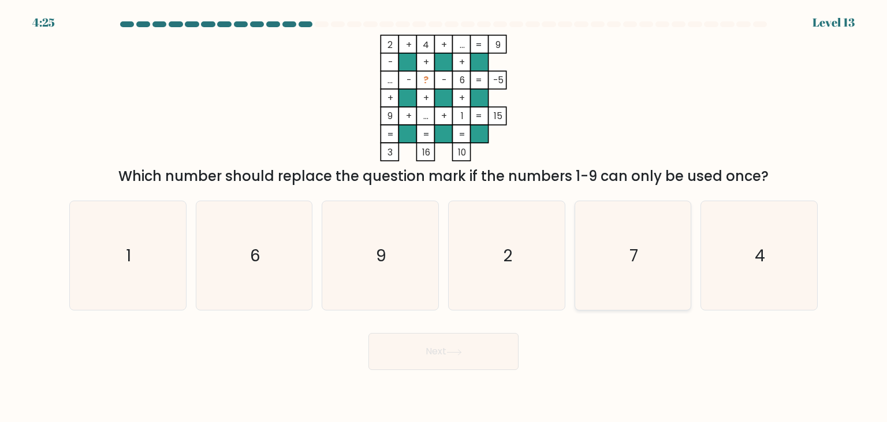
click at [633, 230] on icon "7" at bounding box center [633, 255] width 109 height 109
click at [444, 217] on input "e. 7" at bounding box center [443, 214] width 1 height 6
radio input "true"
click at [457, 346] on button "Next" at bounding box center [443, 351] width 150 height 37
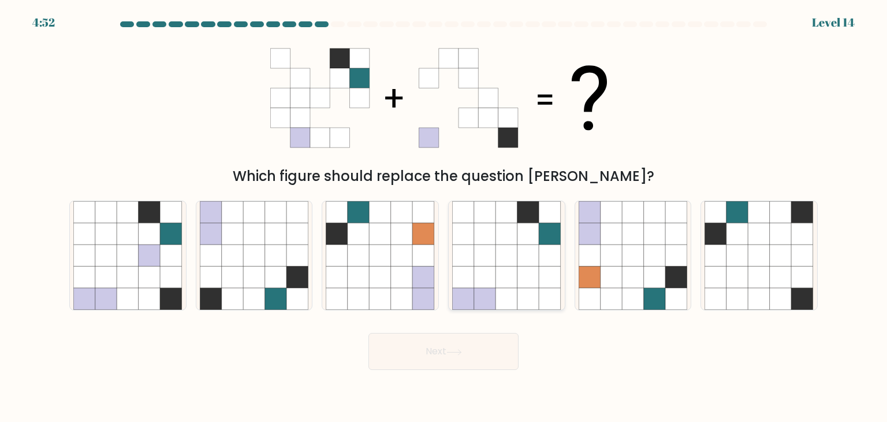
click at [502, 250] on icon at bounding box center [507, 255] width 22 height 22
click at [444, 217] on input "d." at bounding box center [443, 214] width 1 height 6
radio input "true"
click at [450, 359] on button "Next" at bounding box center [443, 351] width 150 height 37
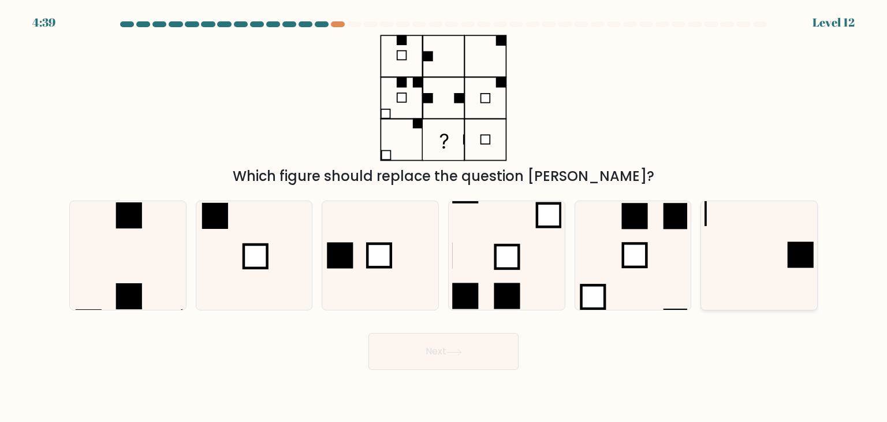
click at [767, 269] on icon at bounding box center [758, 255] width 109 height 109
click at [444, 217] on input "f." at bounding box center [443, 214] width 1 height 6
radio input "true"
click at [448, 354] on button "Next" at bounding box center [443, 351] width 150 height 37
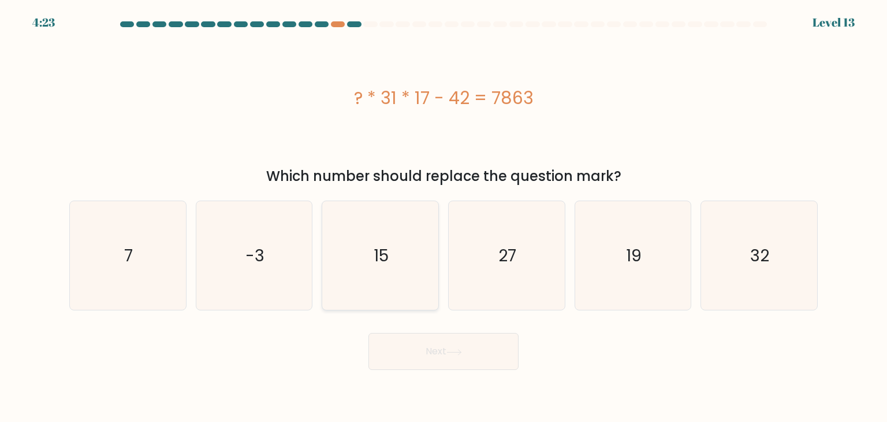
click at [374, 263] on text "15" at bounding box center [381, 255] width 15 height 23
click at [443, 217] on input "c. 15" at bounding box center [443, 214] width 1 height 6
radio input "true"
click at [434, 360] on button "Next" at bounding box center [443, 351] width 150 height 37
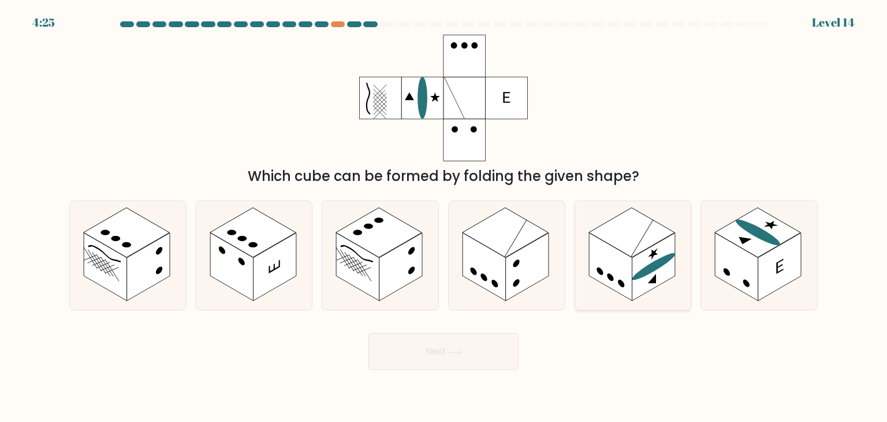
click at [621, 262] on rect at bounding box center [610, 267] width 43 height 68
click at [444, 217] on input "e." at bounding box center [443, 214] width 1 height 6
radio input "true"
click at [438, 352] on button "Next" at bounding box center [443, 351] width 150 height 37
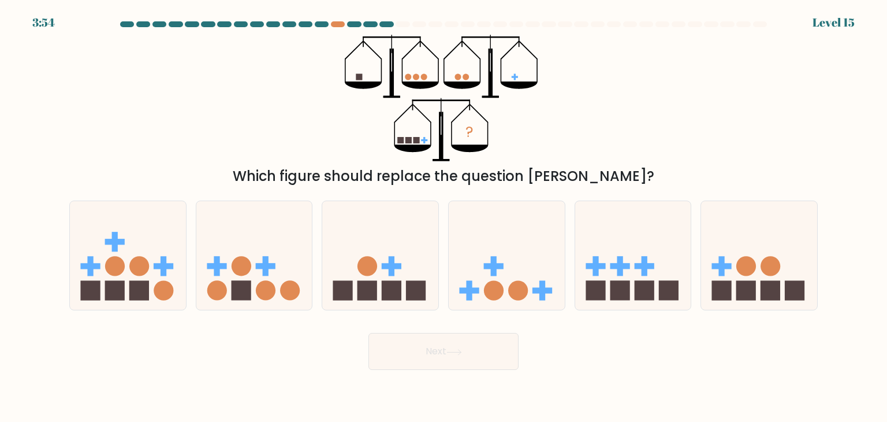
click at [385, 322] on form at bounding box center [443, 195] width 887 height 348
click at [378, 277] on icon at bounding box center [380, 255] width 116 height 96
click at [443, 217] on input "c." at bounding box center [443, 214] width 1 height 6
radio input "true"
click at [409, 349] on button "Next" at bounding box center [443, 351] width 150 height 37
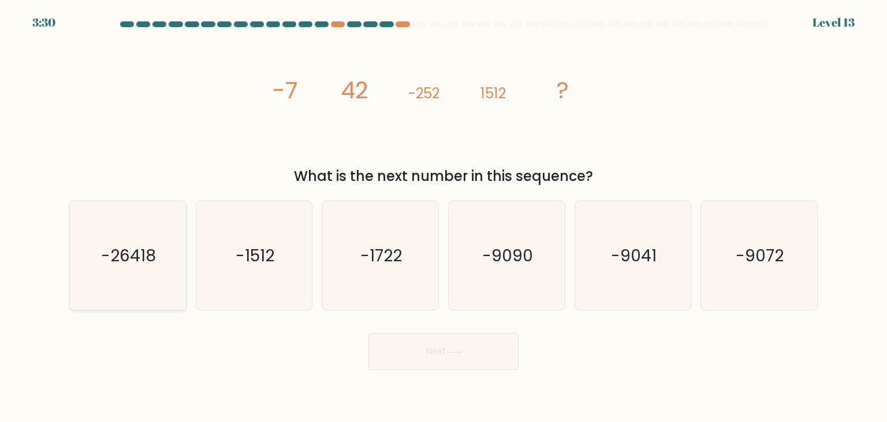
click at [150, 269] on icon "-26418" at bounding box center [127, 255] width 109 height 109
click at [443, 217] on input "a. -26418" at bounding box center [443, 214] width 1 height 6
radio input "true"
click at [740, 251] on text "-9072" at bounding box center [760, 255] width 48 height 23
click at [444, 217] on input "f. -9072" at bounding box center [443, 214] width 1 height 6
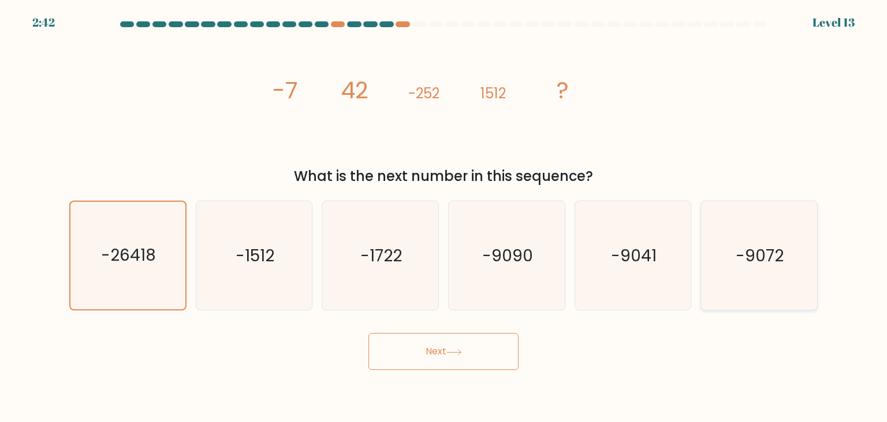
radio input "true"
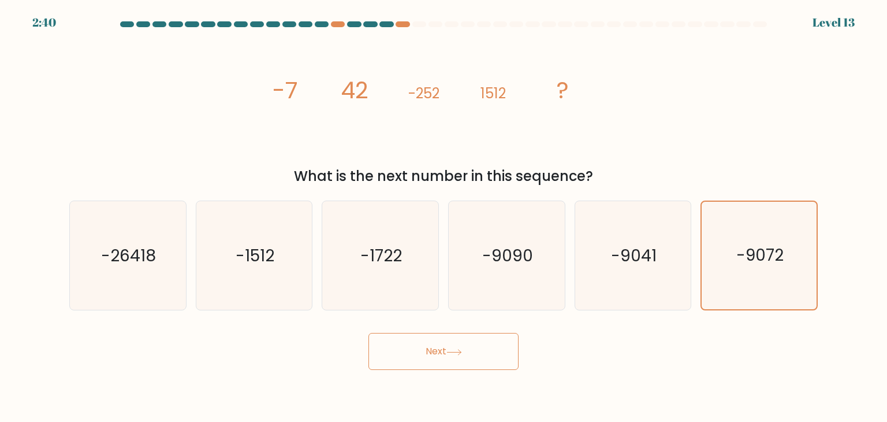
click at [491, 348] on button "Next" at bounding box center [443, 351] width 150 height 37
click at [472, 363] on button "Next" at bounding box center [443, 351] width 150 height 37
click at [783, 264] on text "-9072" at bounding box center [759, 255] width 47 height 23
click at [444, 217] on input "f. -9072" at bounding box center [443, 214] width 1 height 6
click at [497, 347] on button "Next" at bounding box center [443, 351] width 150 height 37
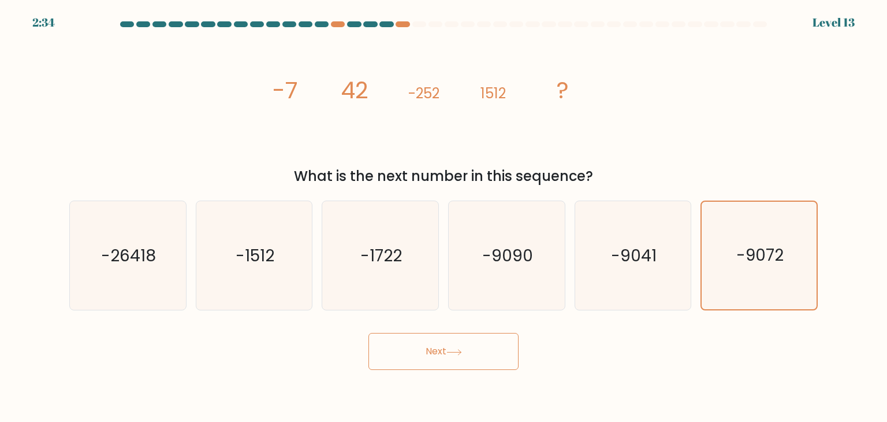
click at [478, 354] on button "Next" at bounding box center [443, 351] width 150 height 37
click at [661, 241] on icon "-9041" at bounding box center [633, 255] width 109 height 109
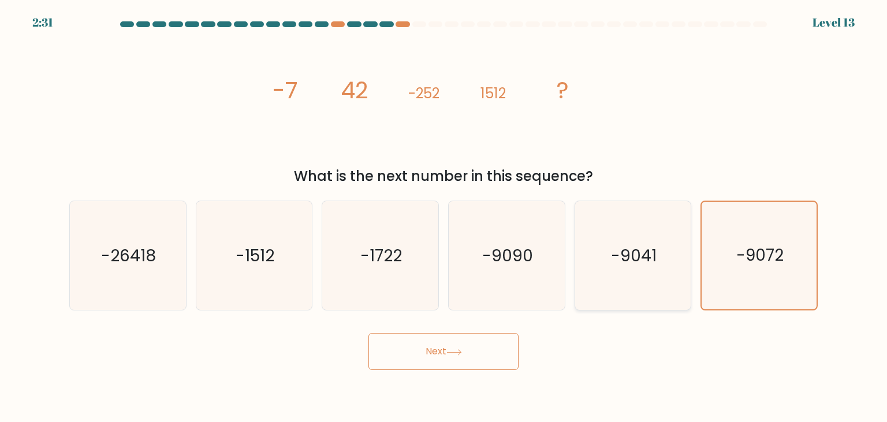
click at [444, 217] on input "e. -9041" at bounding box center [443, 214] width 1 height 6
radio input "true"
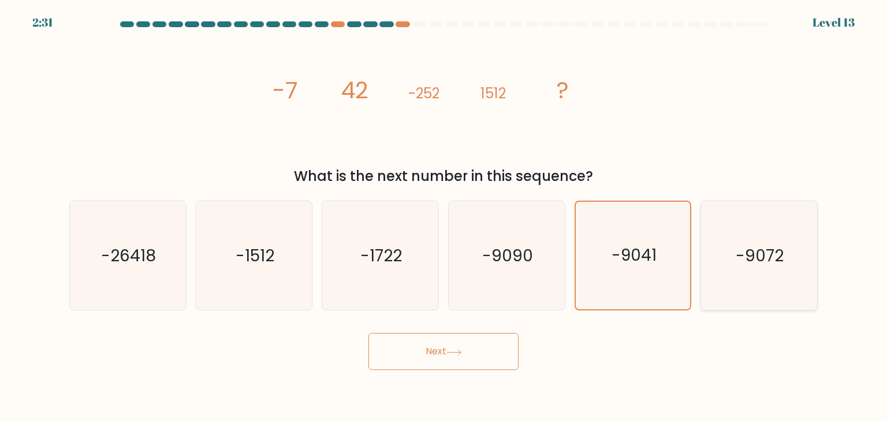
click at [714, 239] on icon "-9072" at bounding box center [758, 255] width 109 height 109
click at [444, 217] on input "f. -9072" at bounding box center [443, 214] width 1 height 6
radio input "true"
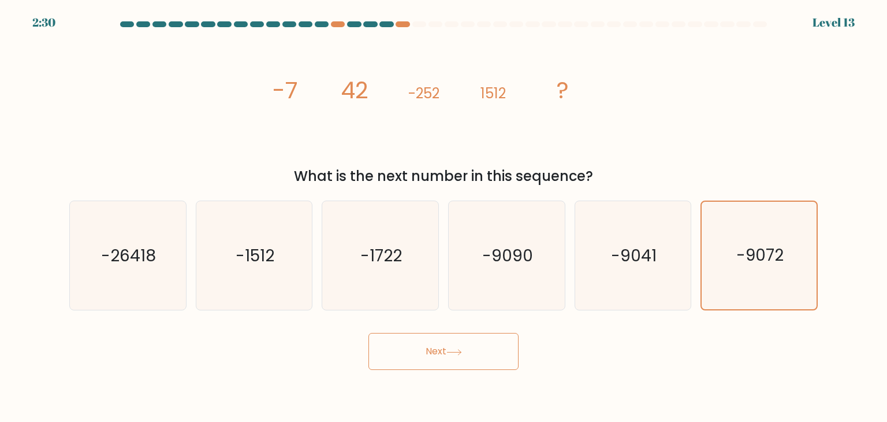
click at [455, 359] on button "Next" at bounding box center [443, 351] width 150 height 37
click at [458, 356] on button "Next" at bounding box center [443, 351] width 150 height 37
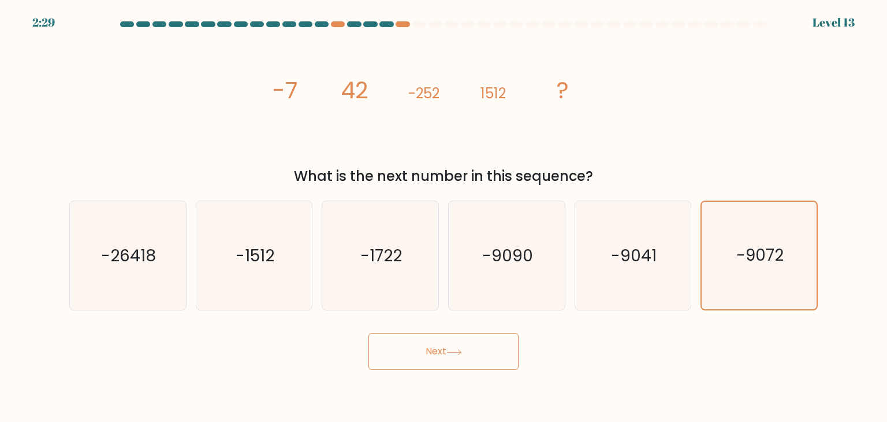
click at [458, 356] on button "Next" at bounding box center [443, 351] width 150 height 37
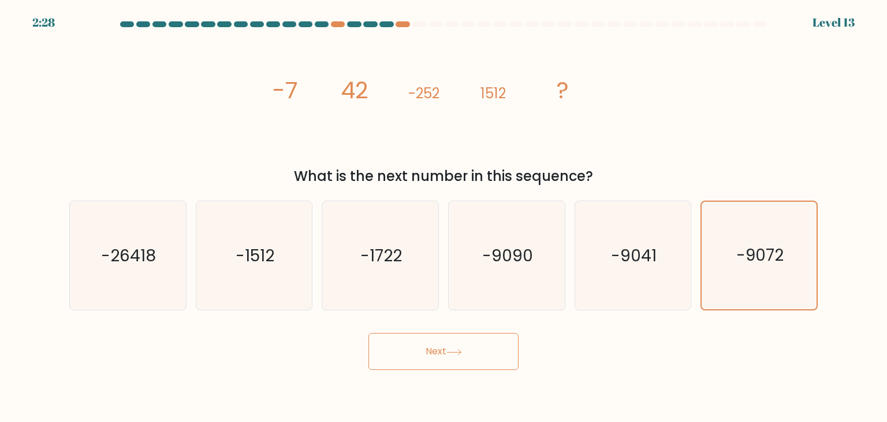
click at [458, 356] on button "Next" at bounding box center [443, 351] width 150 height 37
click at [531, 191] on div "a. -26418 b. -1512" at bounding box center [444, 250] width 758 height 119
click at [513, 285] on icon "-9090" at bounding box center [506, 255] width 109 height 109
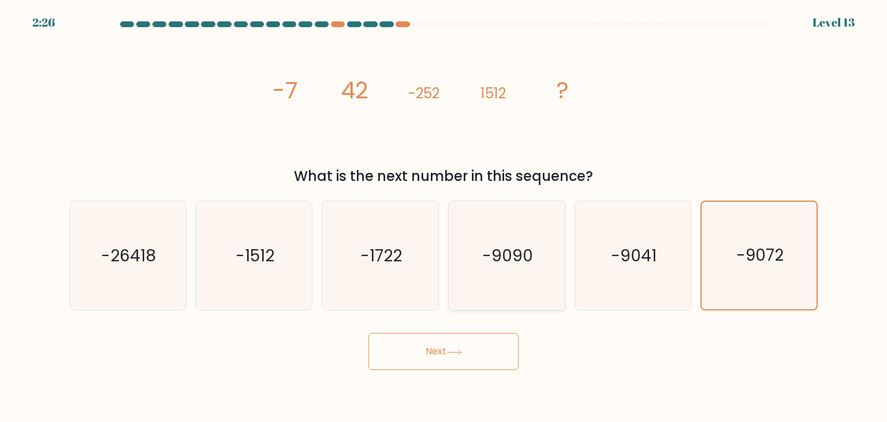
click at [444, 217] on input "d. -9090" at bounding box center [443, 214] width 1 height 6
radio input "true"
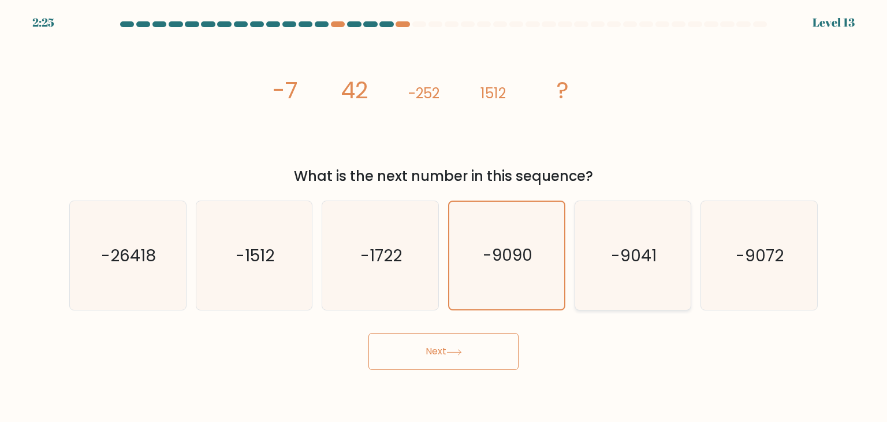
click at [622, 267] on icon "-9041" at bounding box center [633, 255] width 109 height 109
click at [444, 217] on input "e. -9041" at bounding box center [443, 214] width 1 height 6
radio input "true"
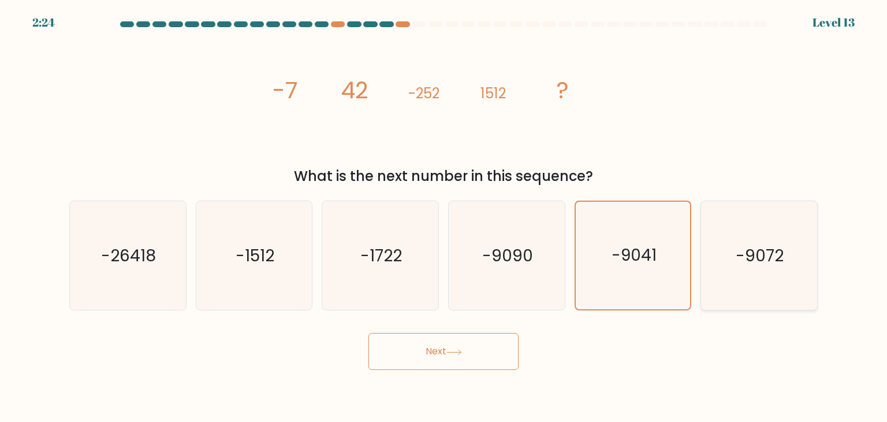
click at [739, 263] on text "-9072" at bounding box center [760, 255] width 48 height 23
click at [444, 217] on input "f. -9072" at bounding box center [443, 214] width 1 height 6
radio input "true"
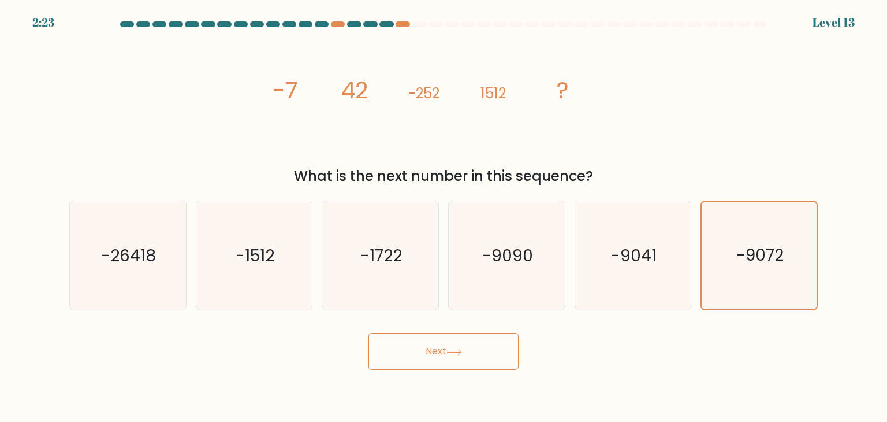
click at [413, 345] on button "Next" at bounding box center [443, 351] width 150 height 37
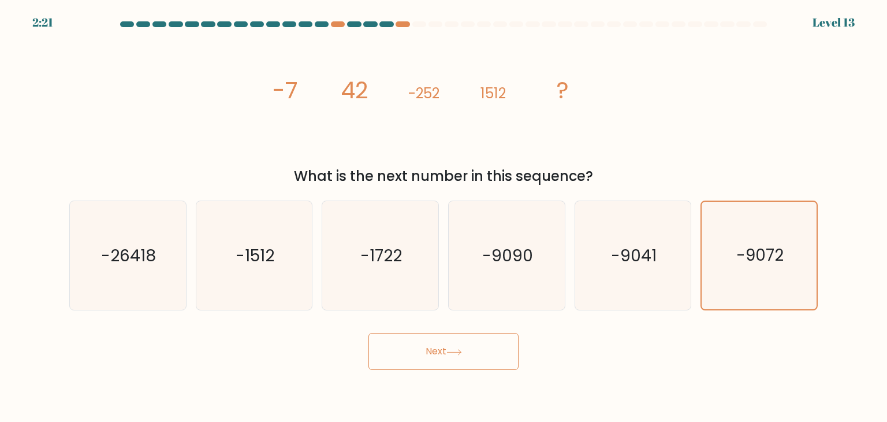
click at [413, 345] on button "Next" at bounding box center [443, 351] width 150 height 37
click at [434, 322] on form at bounding box center [443, 195] width 887 height 348
click at [777, 202] on icon "-9072" at bounding box center [758, 255] width 107 height 107
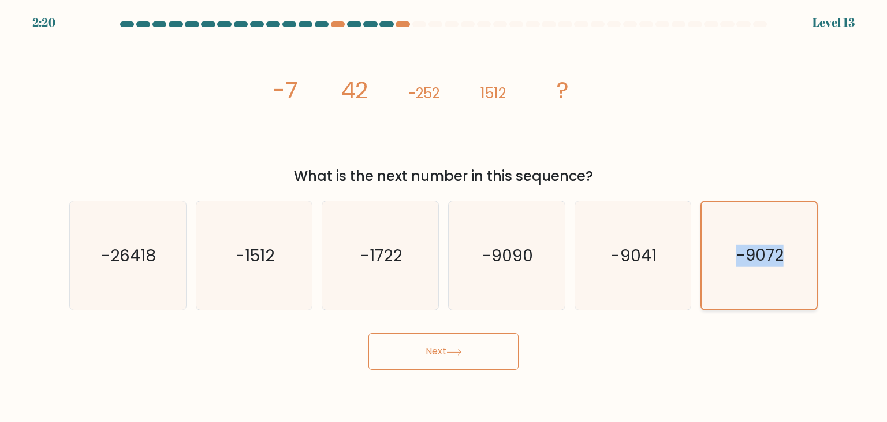
click at [444, 211] on input "f. -9072" at bounding box center [443, 214] width 1 height 6
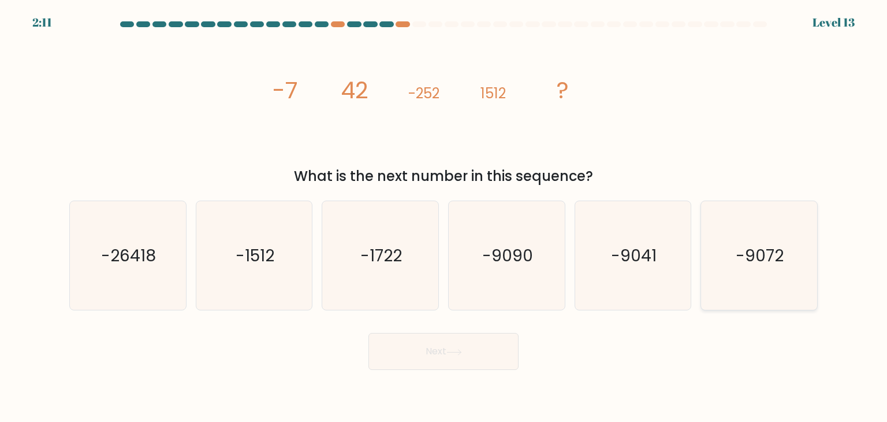
click at [754, 262] on text "-9072" at bounding box center [760, 255] width 48 height 23
click at [444, 217] on input "f. -9072" at bounding box center [443, 214] width 1 height 6
radio input "true"
click at [471, 345] on button "Next" at bounding box center [443, 351] width 150 height 37
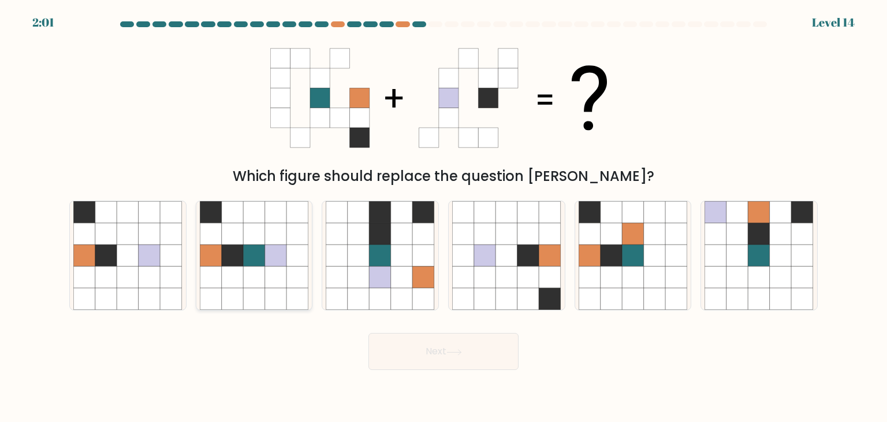
click at [277, 249] on icon at bounding box center [276, 255] width 22 height 22
click at [443, 217] on input "b." at bounding box center [443, 214] width 1 height 6
radio input "true"
click at [413, 358] on button "Next" at bounding box center [443, 351] width 150 height 37
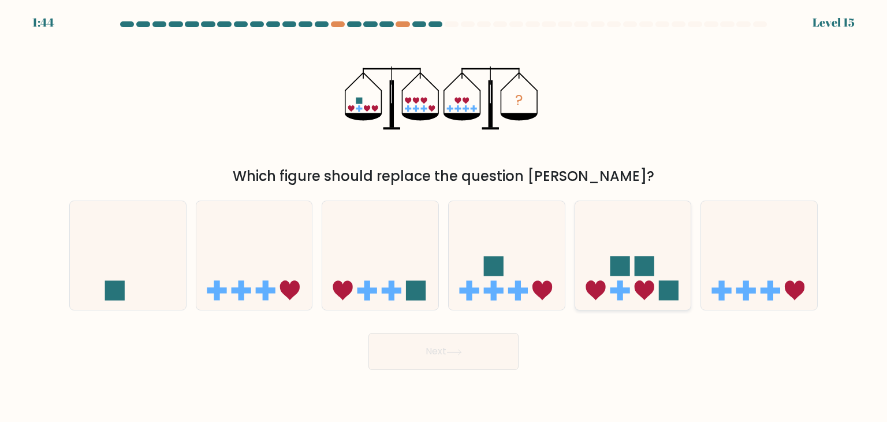
click at [608, 229] on icon at bounding box center [633, 255] width 116 height 96
click at [444, 217] on input "e." at bounding box center [443, 214] width 1 height 6
radio input "true"
click at [472, 361] on button "Next" at bounding box center [443, 351] width 150 height 37
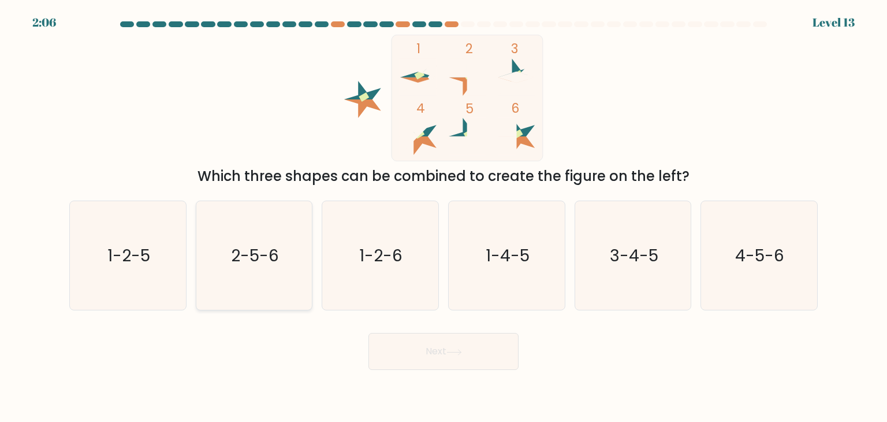
click at [271, 229] on icon "2-5-6" at bounding box center [254, 255] width 109 height 109
click at [443, 217] on input "b. 2-5-6" at bounding box center [443, 214] width 1 height 6
radio input "true"
click at [409, 341] on button "Next" at bounding box center [443, 351] width 150 height 37
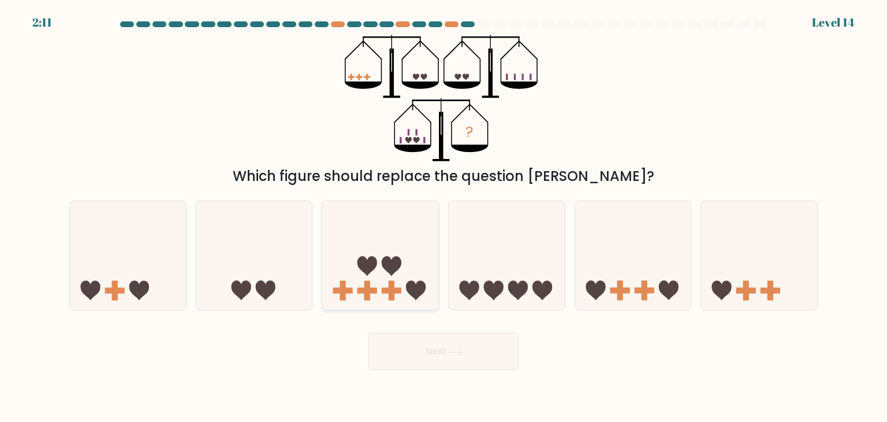
click at [411, 259] on icon at bounding box center [380, 255] width 116 height 96
click at [443, 217] on input "c." at bounding box center [443, 214] width 1 height 6
radio input "true"
click at [603, 286] on icon at bounding box center [596, 291] width 20 height 20
click at [444, 217] on input "e." at bounding box center [443, 214] width 1 height 6
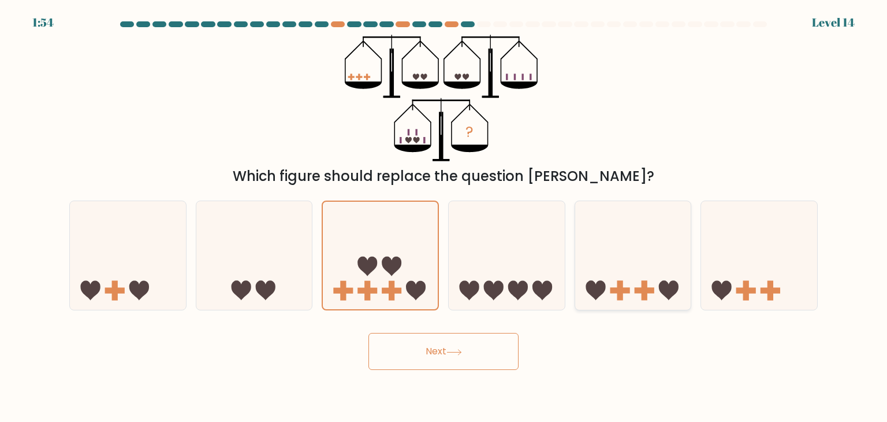
radio input "true"
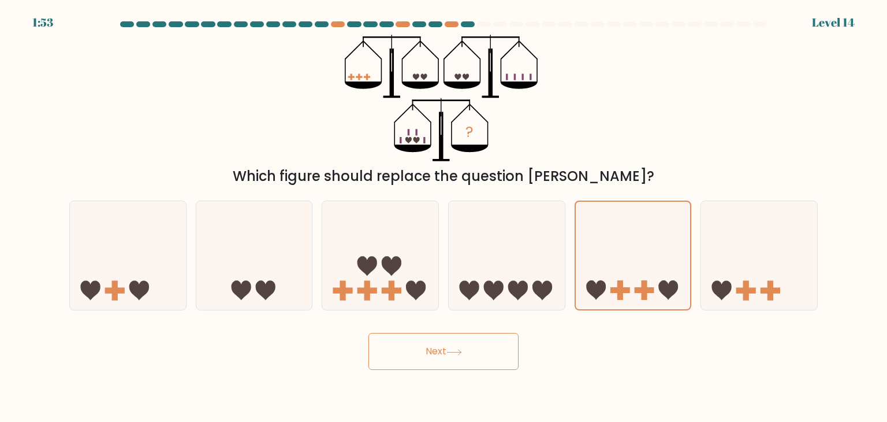
click at [455, 350] on icon at bounding box center [454, 352] width 16 height 6
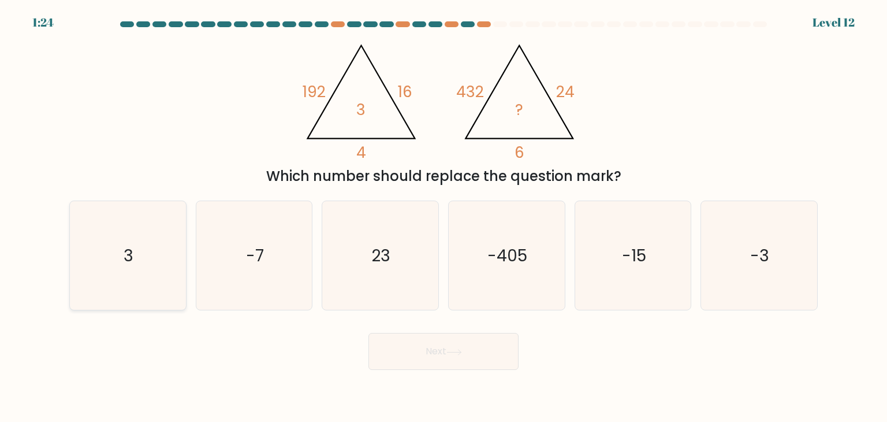
click at [139, 231] on icon "3" at bounding box center [127, 255] width 109 height 109
click at [443, 217] on input "a. 3" at bounding box center [443, 214] width 1 height 6
radio input "true"
click at [417, 338] on button "Next" at bounding box center [443, 351] width 150 height 37
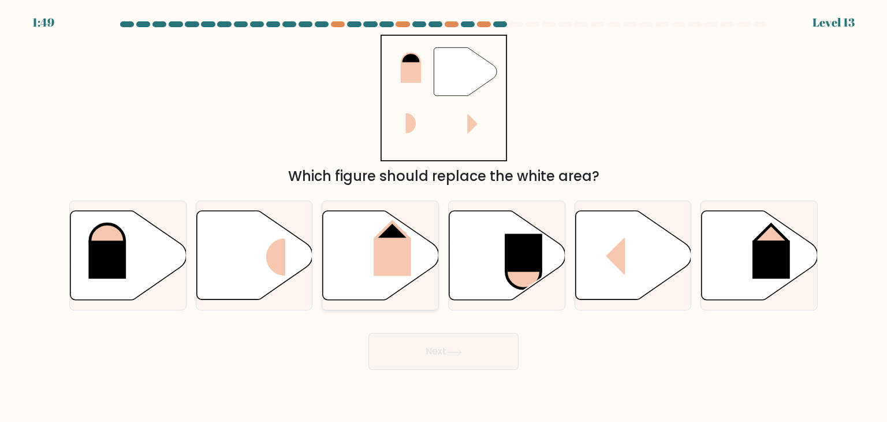
click at [379, 265] on rect at bounding box center [393, 256] width 38 height 38
click at [443, 217] on input "c." at bounding box center [443, 214] width 1 height 6
radio input "true"
click at [415, 343] on button "Next" at bounding box center [443, 351] width 150 height 37
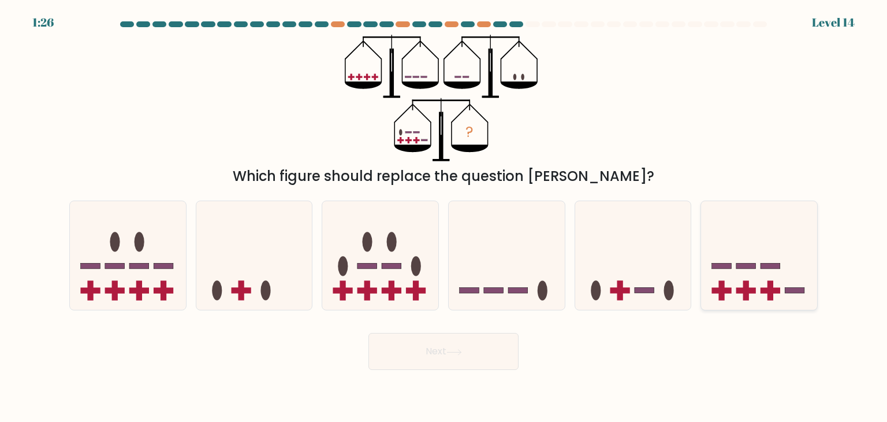
click at [728, 270] on icon at bounding box center [759, 255] width 116 height 96
click at [444, 217] on input "f." at bounding box center [443, 214] width 1 height 6
radio input "true"
click at [454, 354] on icon at bounding box center [454, 352] width 16 height 6
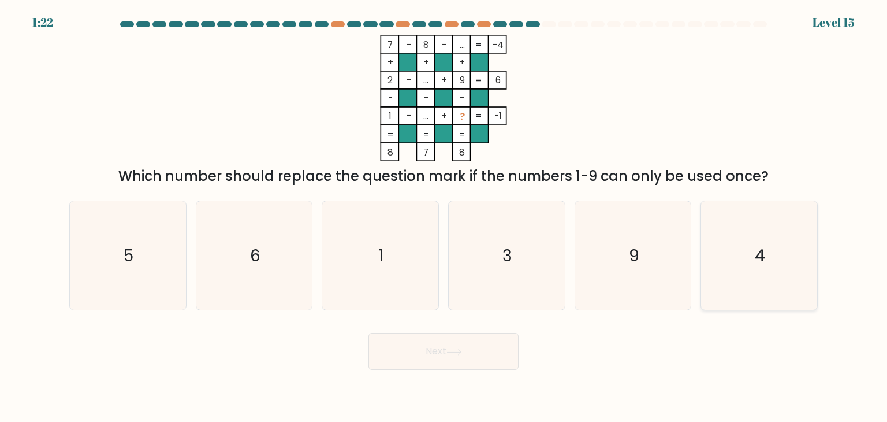
click at [720, 279] on icon "4" at bounding box center [758, 255] width 109 height 109
click at [444, 217] on input "f. 4" at bounding box center [443, 214] width 1 height 6
radio input "true"
click at [454, 356] on button "Next" at bounding box center [443, 351] width 150 height 37
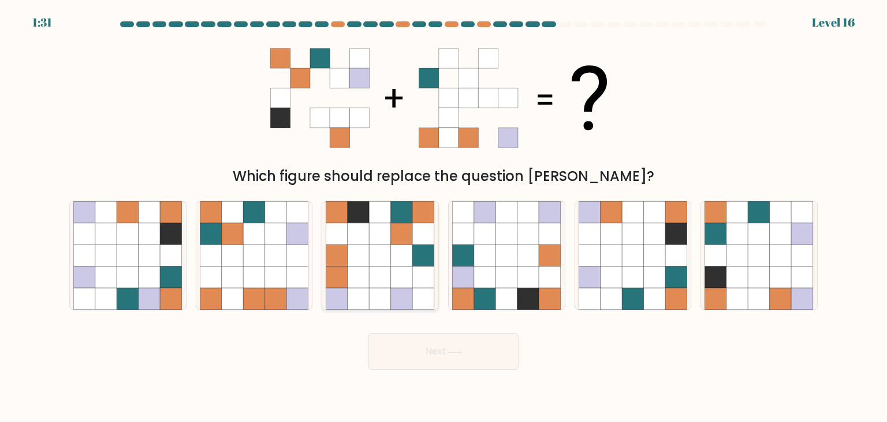
click at [386, 236] on icon at bounding box center [381, 234] width 22 height 22
click at [443, 217] on input "c." at bounding box center [443, 214] width 1 height 6
radio input "true"
click at [415, 352] on button "Next" at bounding box center [443, 351] width 150 height 37
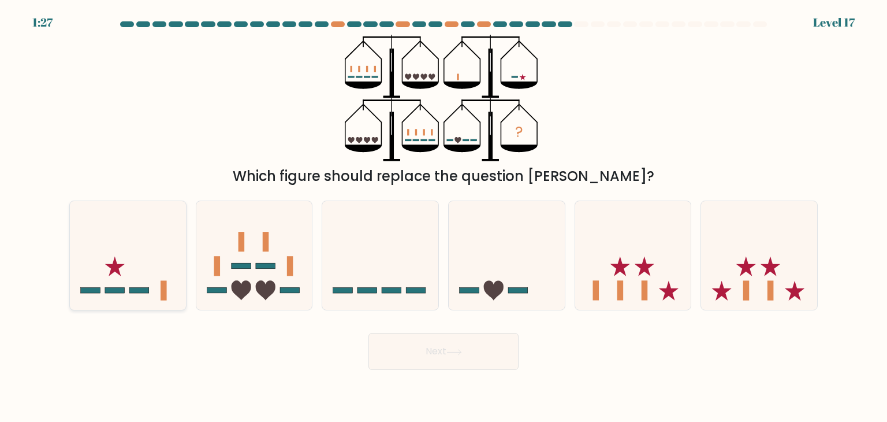
click at [155, 279] on icon at bounding box center [128, 255] width 116 height 96
click at [443, 217] on input "a." at bounding box center [443, 214] width 1 height 6
radio input "true"
click at [415, 354] on button "Next" at bounding box center [443, 351] width 150 height 37
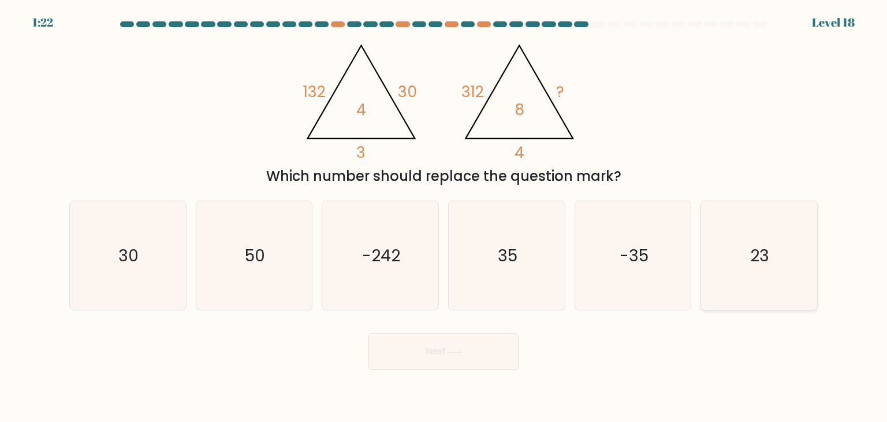
click at [744, 222] on icon "23" at bounding box center [758, 255] width 109 height 109
click at [444, 217] on input "f. 23" at bounding box center [443, 214] width 1 height 6
radio input "true"
click at [515, 262] on text "35" at bounding box center [508, 255] width 20 height 23
click at [444, 217] on input "d. 35" at bounding box center [443, 214] width 1 height 6
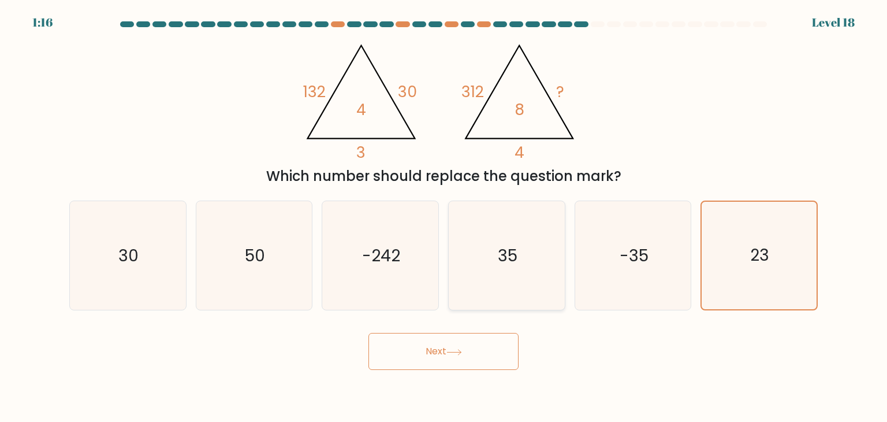
radio input "true"
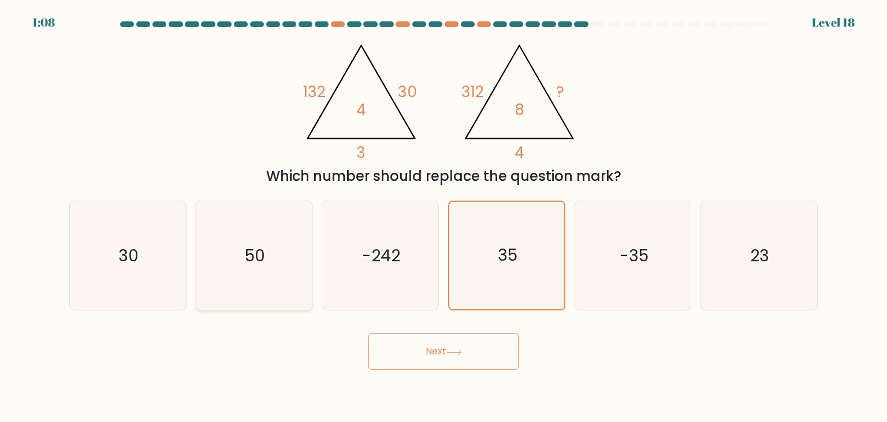
click at [286, 255] on icon "50" at bounding box center [254, 255] width 109 height 109
click at [443, 217] on input "b. 50" at bounding box center [443, 214] width 1 height 6
radio input "true"
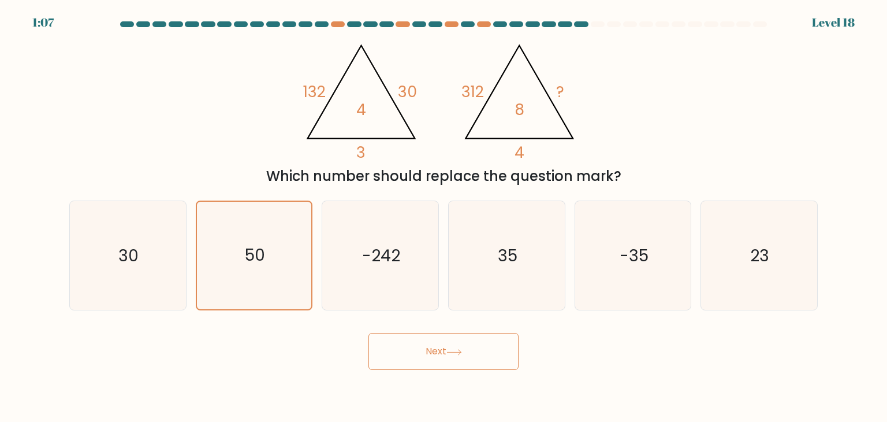
click at [415, 349] on button "Next" at bounding box center [443, 351] width 150 height 37
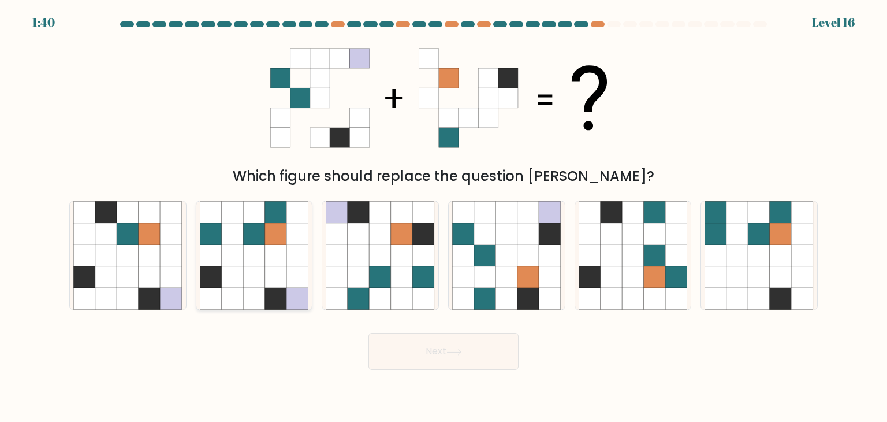
click at [290, 263] on icon at bounding box center [297, 255] width 22 height 22
click at [443, 217] on input "b." at bounding box center [443, 214] width 1 height 6
radio input "true"
click at [412, 349] on button "Next" at bounding box center [443, 351] width 150 height 37
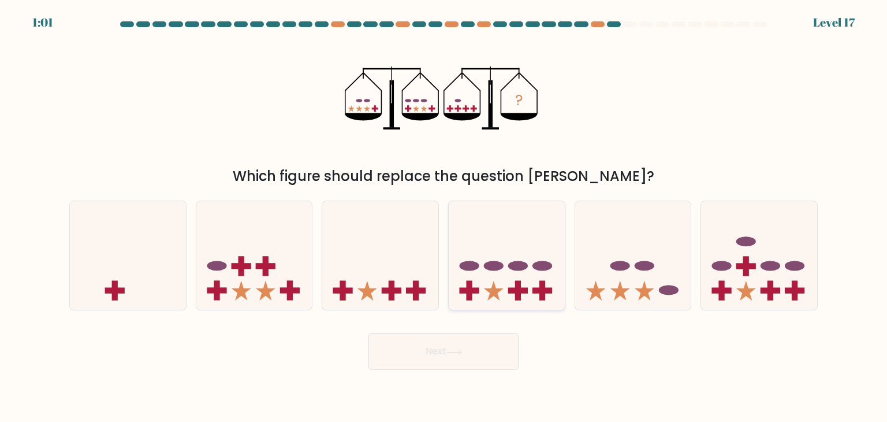
click at [519, 257] on icon at bounding box center [507, 255] width 116 height 96
click at [444, 217] on input "d." at bounding box center [443, 214] width 1 height 6
radio input "true"
click at [476, 345] on button "Next" at bounding box center [443, 351] width 150 height 37
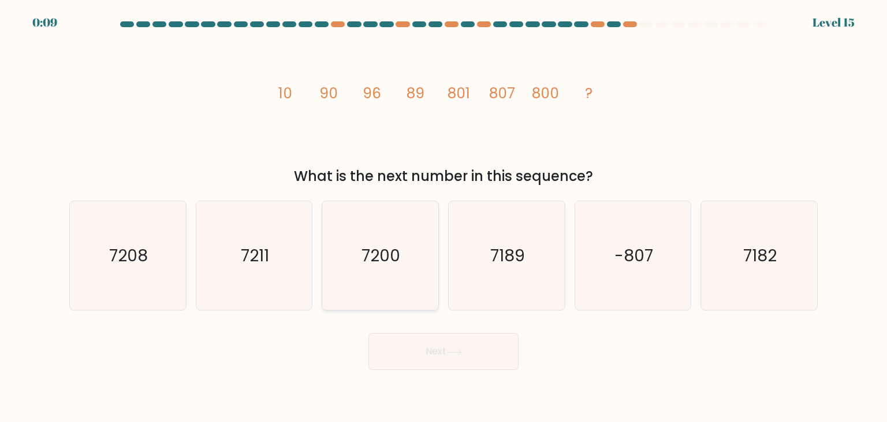
click at [407, 255] on icon "7200" at bounding box center [380, 255] width 109 height 109
click at [443, 217] on input "c. 7200" at bounding box center [443, 214] width 1 height 6
radio input "true"
click at [426, 344] on button "Next" at bounding box center [443, 351] width 150 height 37
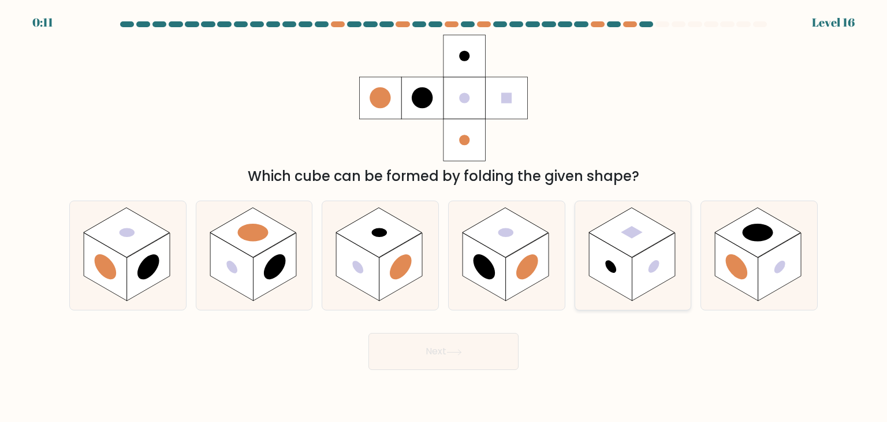
click at [653, 229] on rect at bounding box center [631, 232] width 86 height 50
click at [444, 217] on input "e." at bounding box center [443, 214] width 1 height 6
radio input "true"
click at [505, 345] on button "Next" at bounding box center [443, 351] width 150 height 37
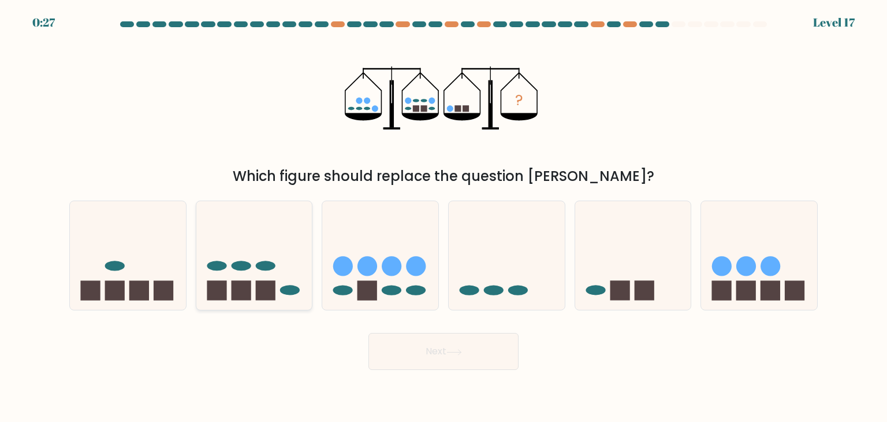
click at [285, 262] on icon at bounding box center [254, 255] width 116 height 96
click at [443, 217] on input "b." at bounding box center [443, 214] width 1 height 6
radio input "true"
click at [426, 357] on button "Next" at bounding box center [443, 351] width 150 height 37
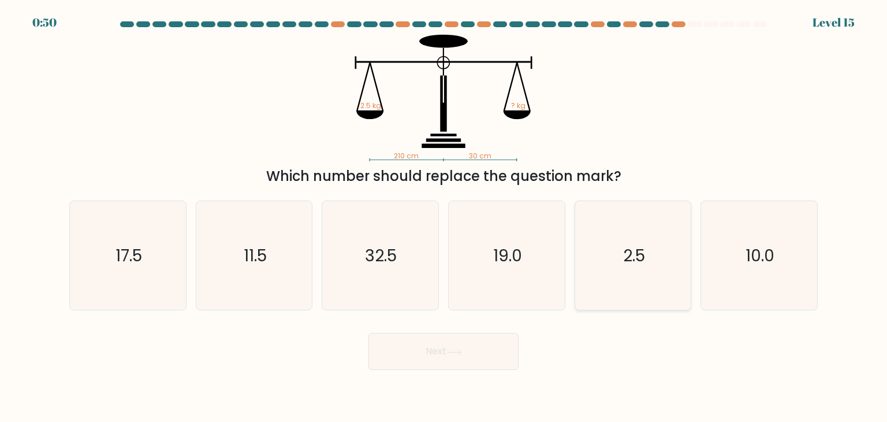
click at [607, 248] on icon "2.5" at bounding box center [633, 255] width 109 height 109
click at [444, 217] on input "e. 2.5" at bounding box center [443, 214] width 1 height 6
radio input "true"
click at [436, 352] on button "Next" at bounding box center [443, 351] width 150 height 37
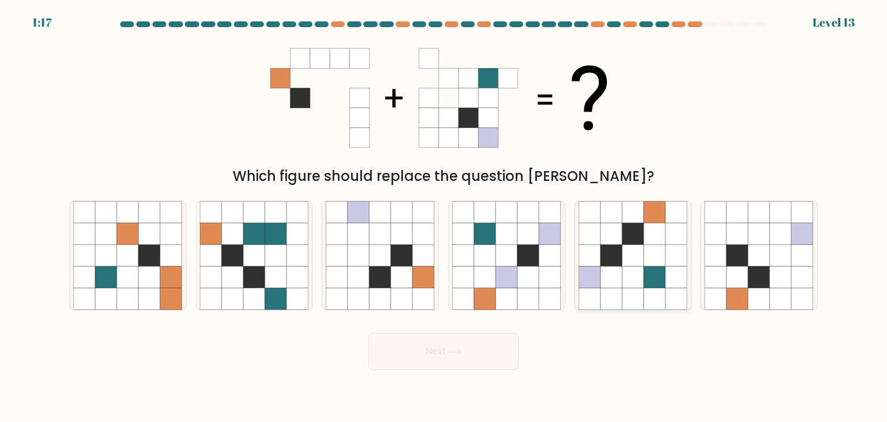
click at [651, 252] on icon at bounding box center [655, 255] width 22 height 22
click at [444, 217] on input "e." at bounding box center [443, 214] width 1 height 6
radio input "true"
click at [471, 348] on button "Next" at bounding box center [443, 351] width 150 height 37
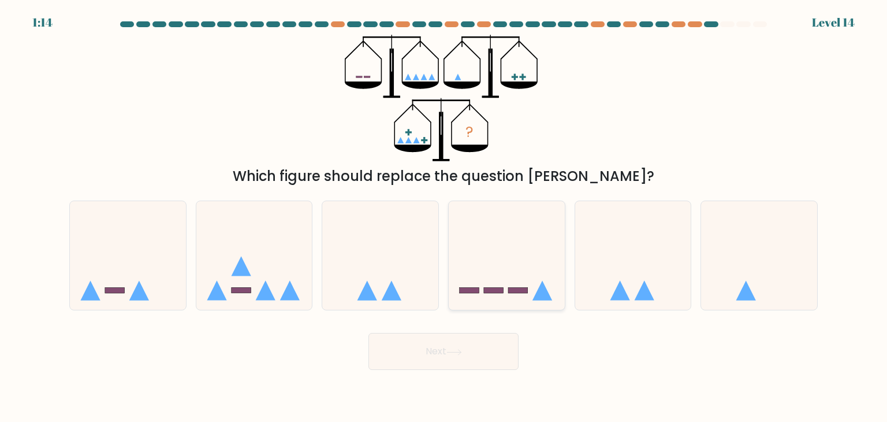
click at [523, 238] on icon at bounding box center [507, 255] width 116 height 96
click at [444, 217] on input "d." at bounding box center [443, 214] width 1 height 6
radio input "true"
click at [482, 351] on button "Next" at bounding box center [443, 351] width 150 height 37
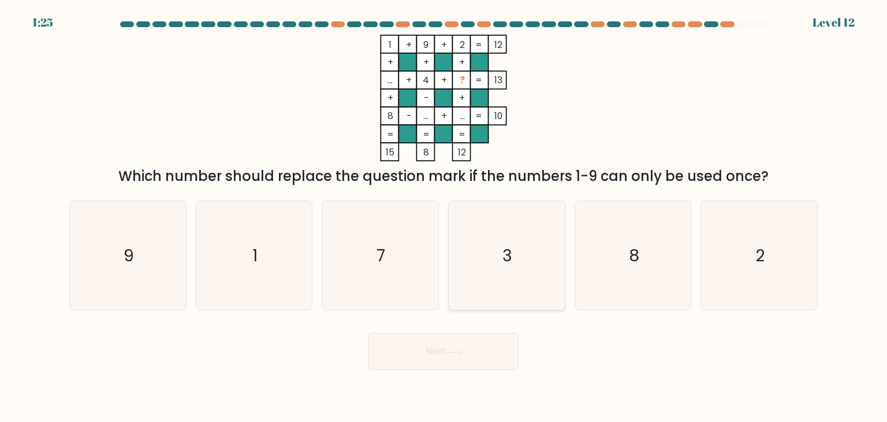
click at [487, 282] on icon "3" at bounding box center [506, 255] width 109 height 109
click at [444, 217] on input "d. 3" at bounding box center [443, 214] width 1 height 6
radio input "true"
click at [473, 354] on button "Next" at bounding box center [443, 351] width 150 height 37
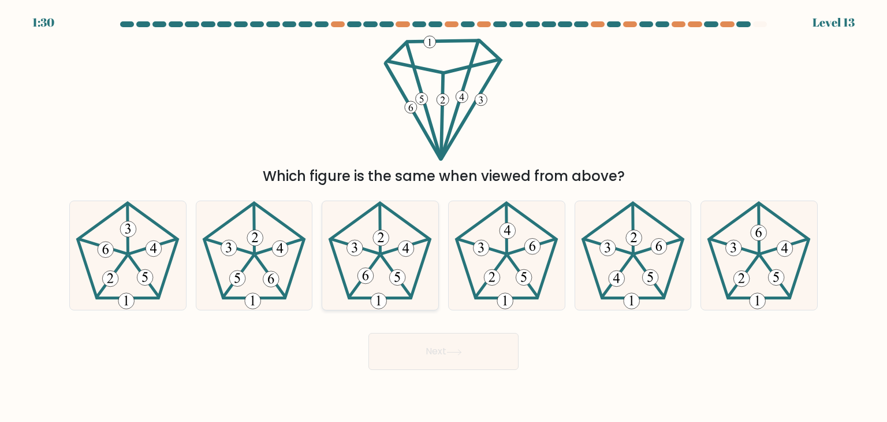
click at [356, 256] on icon at bounding box center [380, 255] width 109 height 109
click at [443, 217] on input "c." at bounding box center [443, 214] width 1 height 6
radio input "true"
click at [653, 276] on 649 at bounding box center [650, 277] width 16 height 16
click at [444, 217] on input "e." at bounding box center [443, 214] width 1 height 6
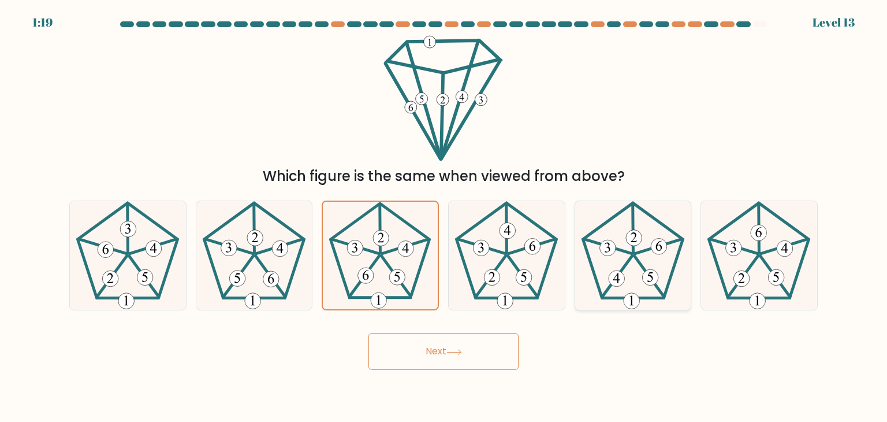
radio input "true"
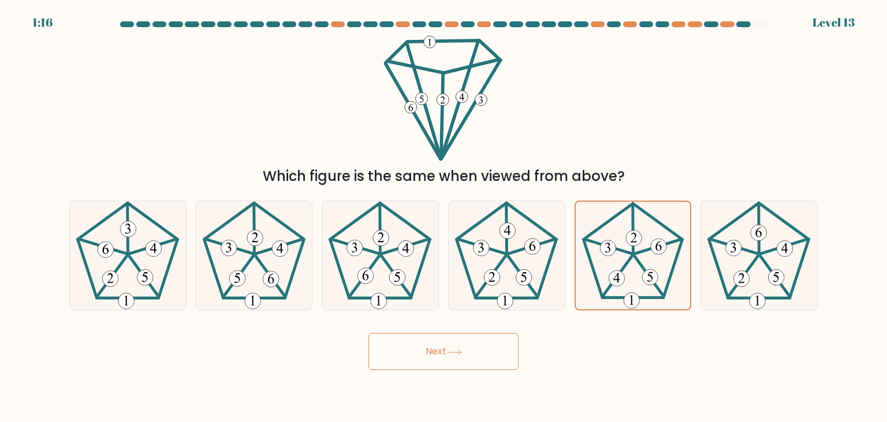
click at [460, 347] on button "Next" at bounding box center [443, 351] width 150 height 37
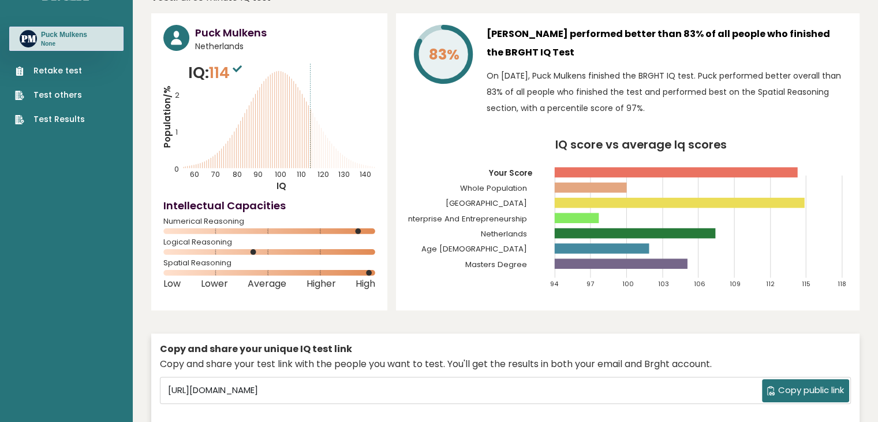
scroll to position [37, 0]
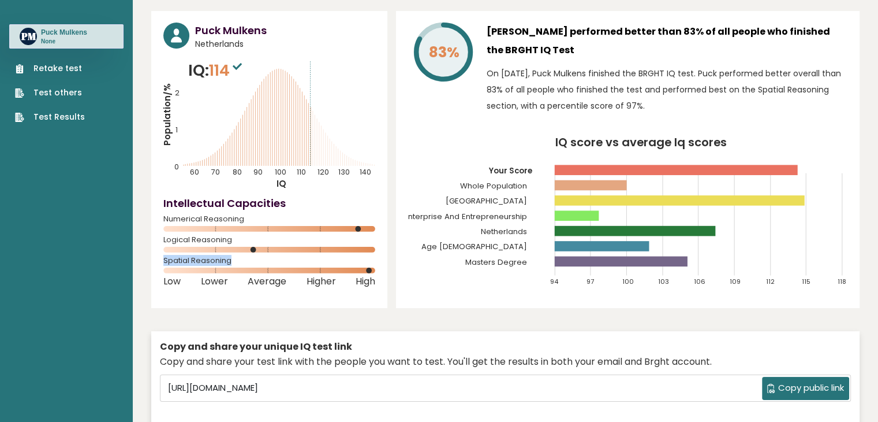
drag, startPoint x: 162, startPoint y: 259, endPoint x: 305, endPoint y: 266, distance: 142.8
click at [305, 266] on div "Puck Mulkens [GEOGRAPHIC_DATA] IQ: 114 Population/% IQ 0 1 2 60 70 80 90 100 11…" at bounding box center [269, 159] width 236 height 297
copy span "Spatial Reasoning"
